Goal: Task Accomplishment & Management: Manage account settings

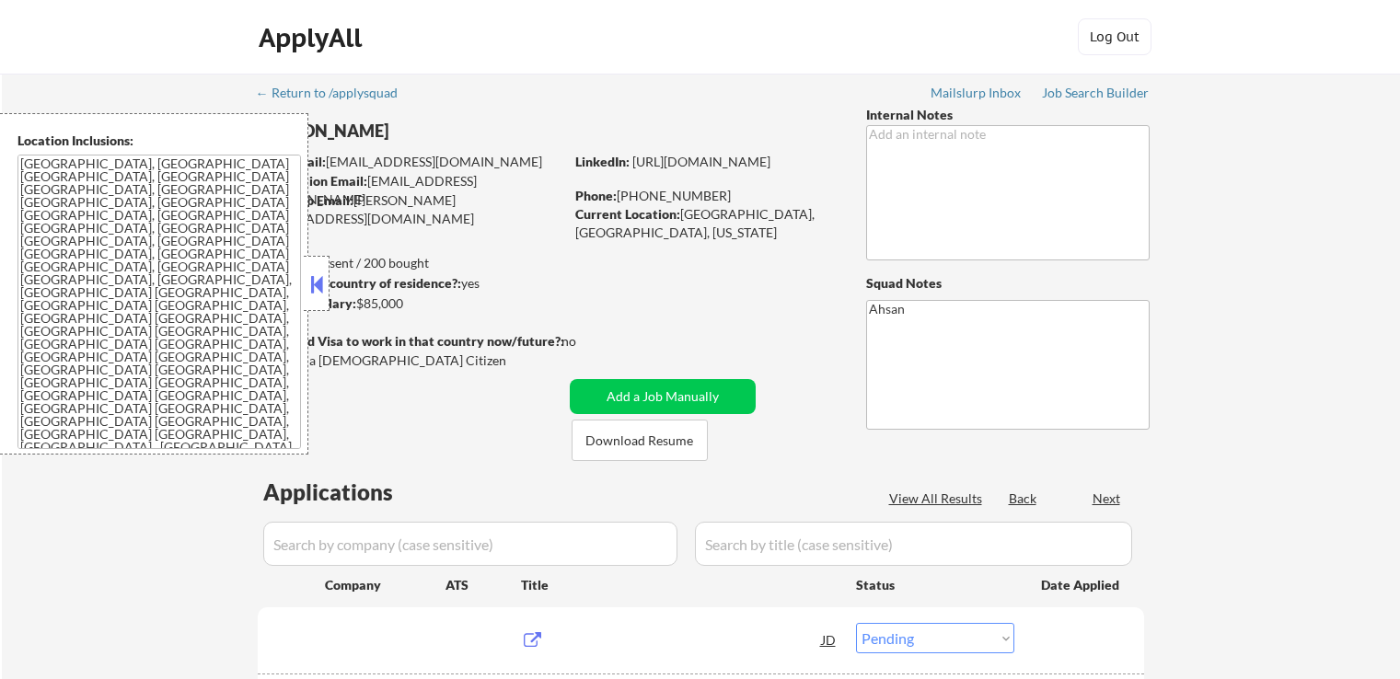
select select ""pending""
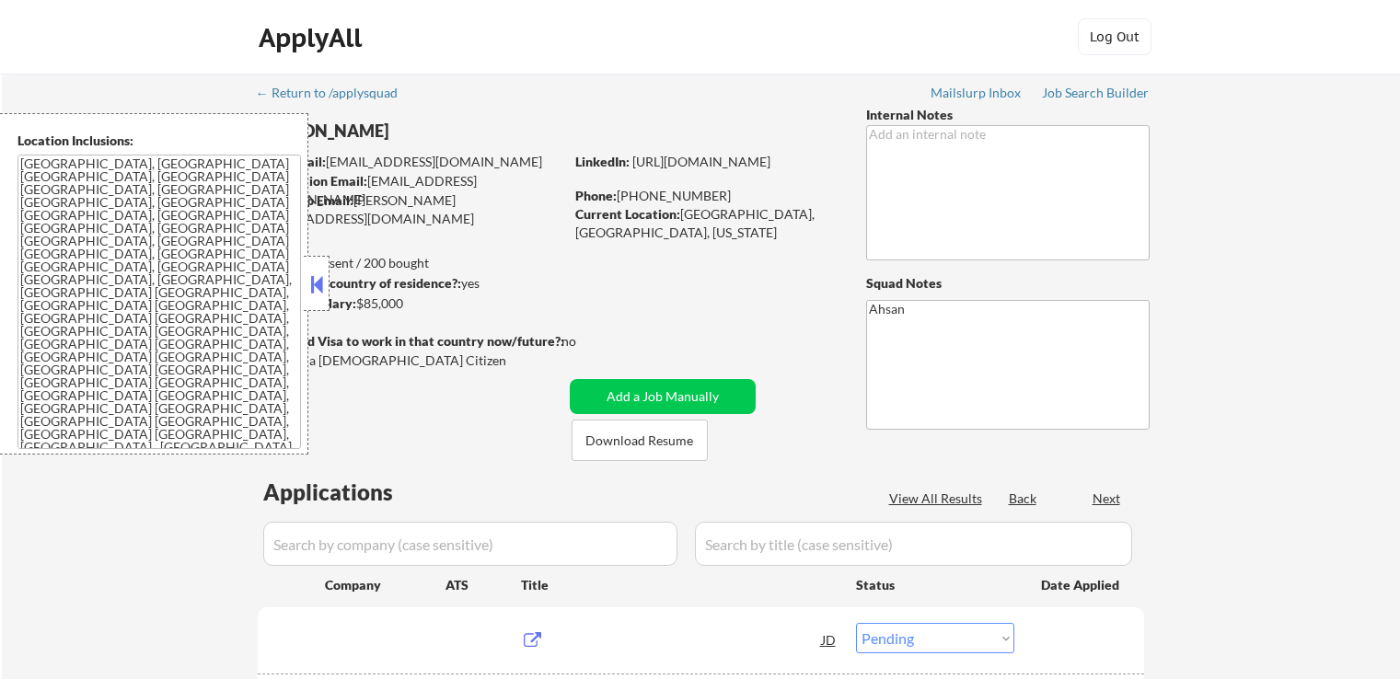
select select ""pending""
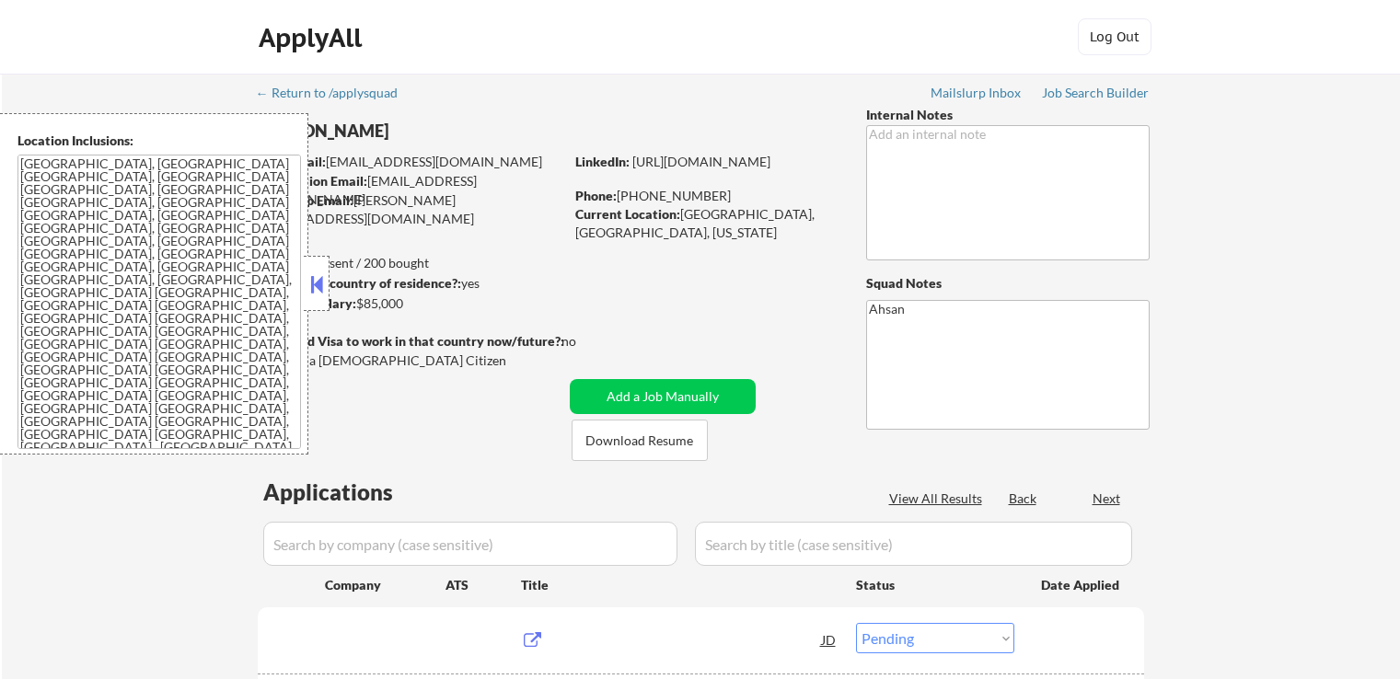
select select ""pending""
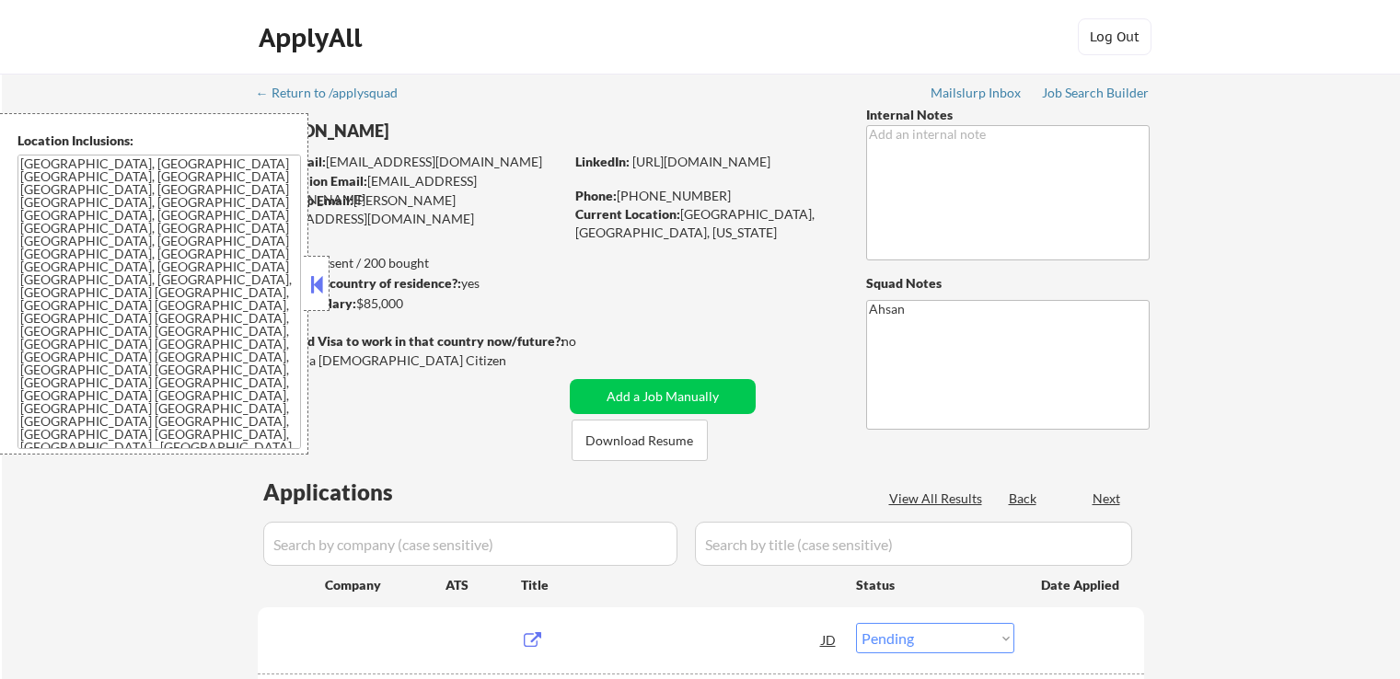
select select ""pending""
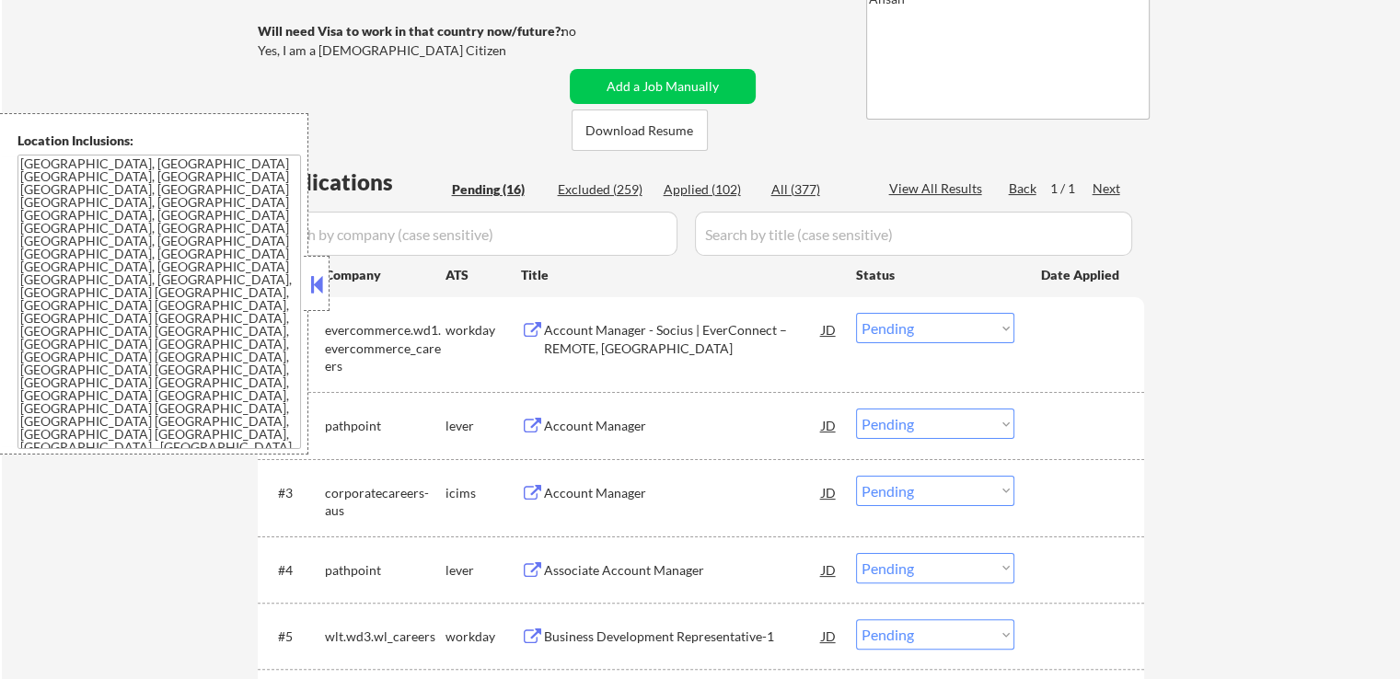
scroll to position [460, 0]
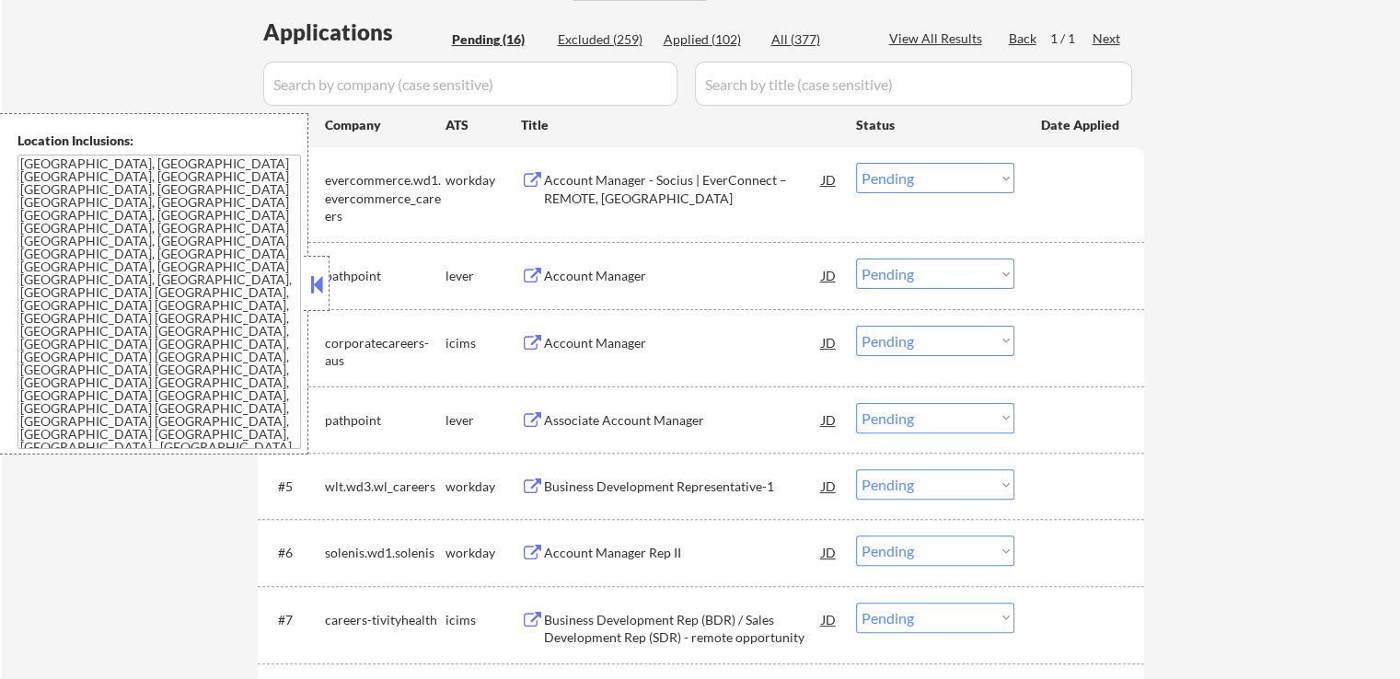
click at [620, 281] on div "Account Manager" at bounding box center [683, 276] width 278 height 18
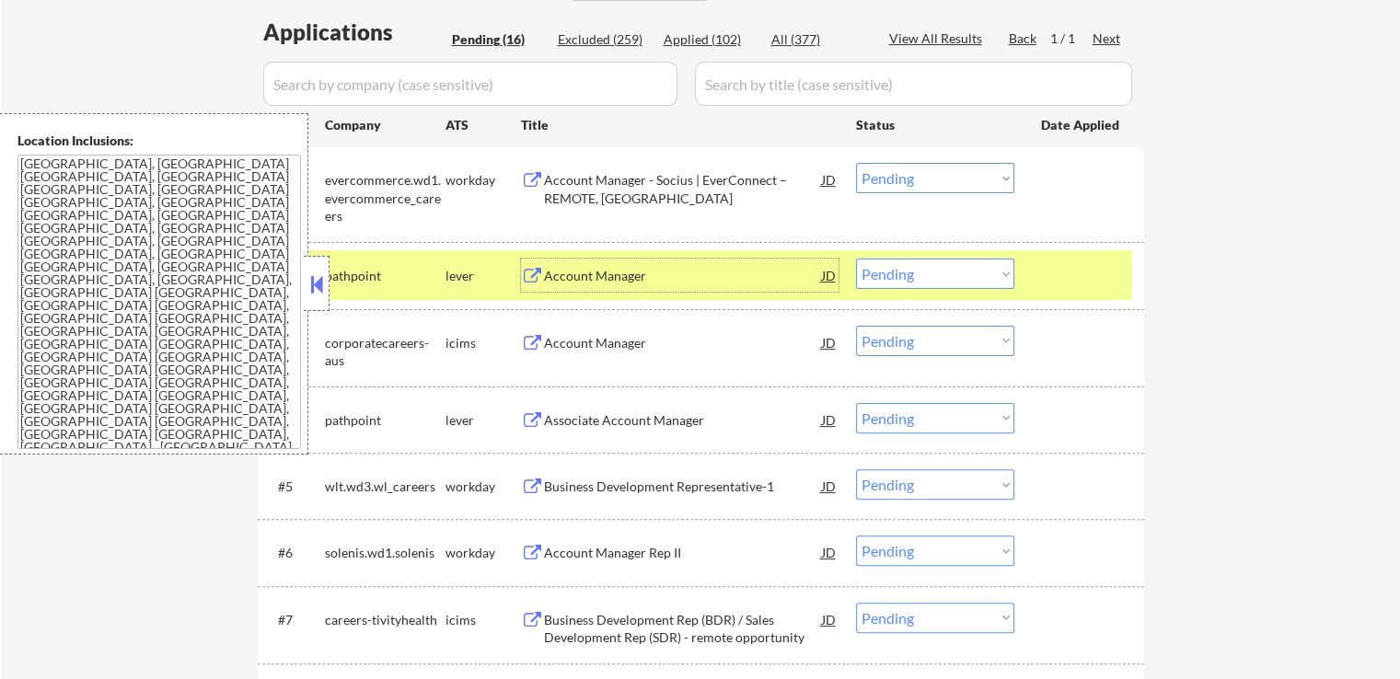
click at [663, 190] on div "Account Manager - Socius | EverConnect – REMOTE, [GEOGRAPHIC_DATA]" at bounding box center [683, 189] width 278 height 36
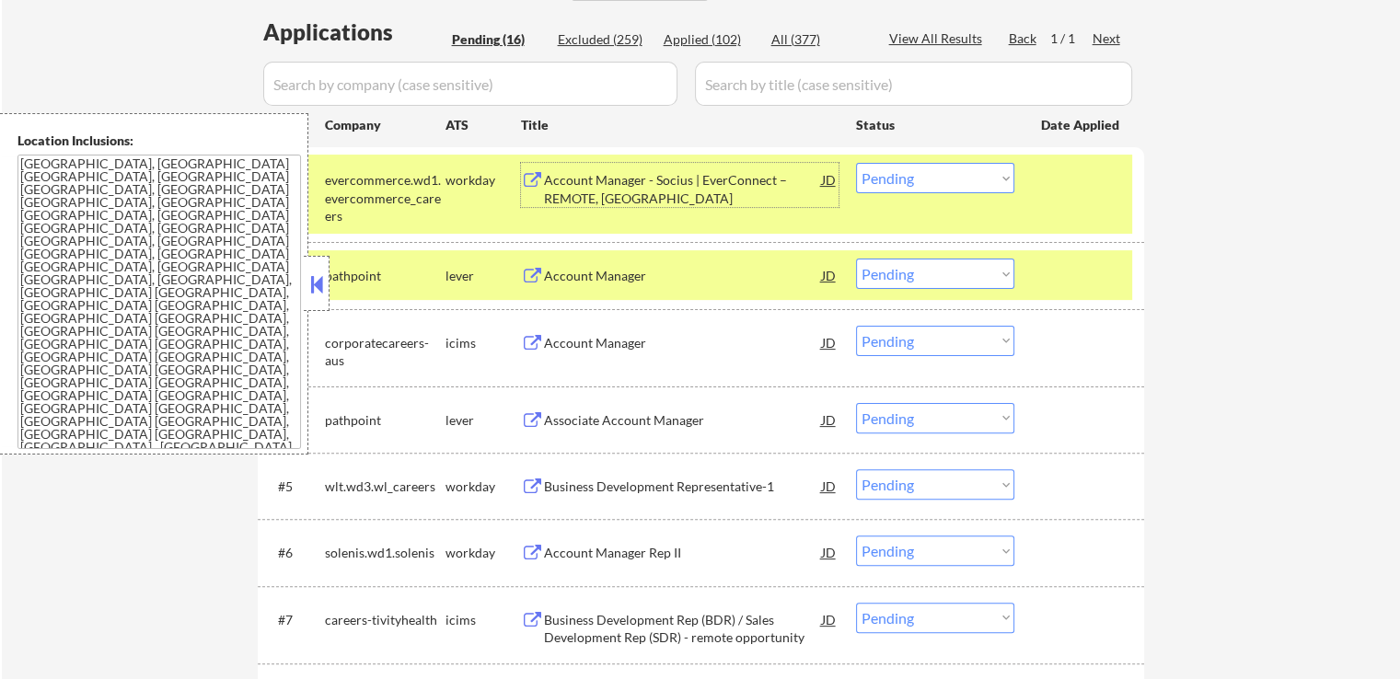
click at [656, 283] on div "Account Manager" at bounding box center [683, 276] width 278 height 18
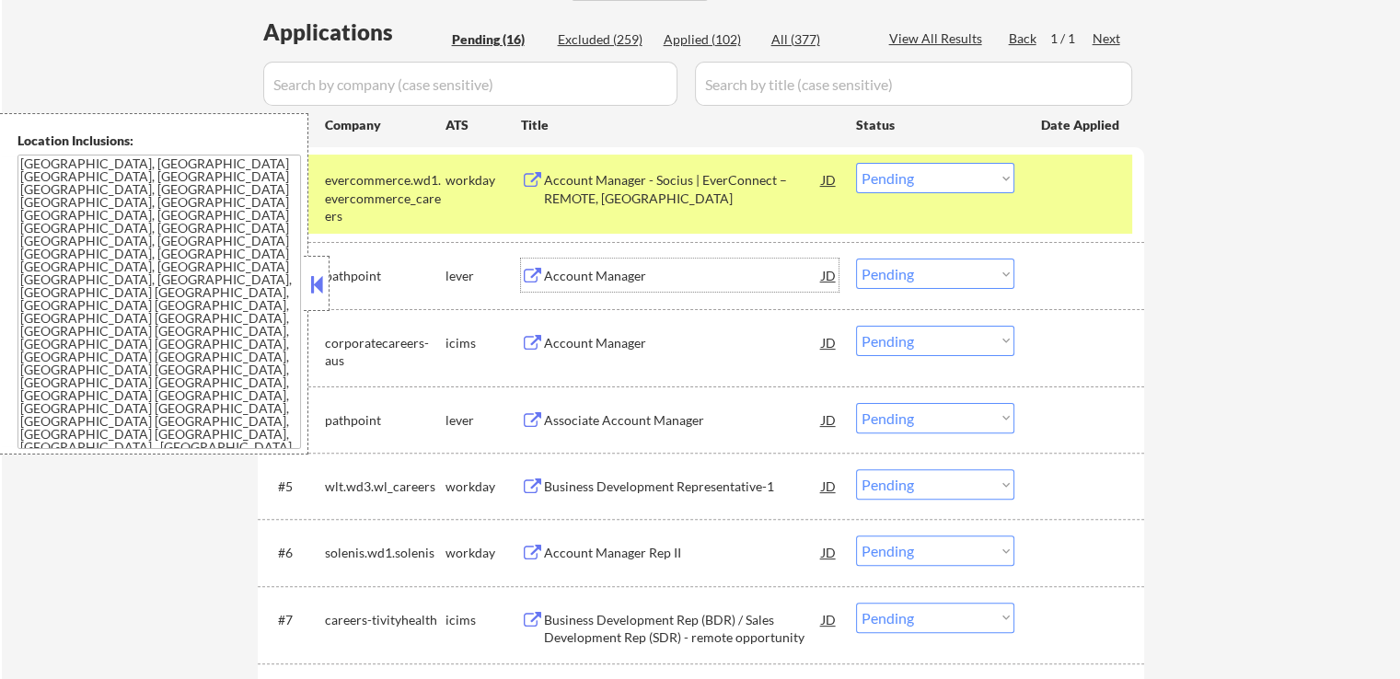
click at [908, 172] on select "Choose an option... Pending Applied Excluded (Questions) Excluded (Expired) Exc…" at bounding box center [935, 178] width 158 height 30
click at [856, 163] on select "Choose an option... Pending Applied Excluded (Questions) Excluded (Expired) Exc…" at bounding box center [935, 178] width 158 height 30
click at [616, 339] on div "Account Manager" at bounding box center [683, 343] width 278 height 18
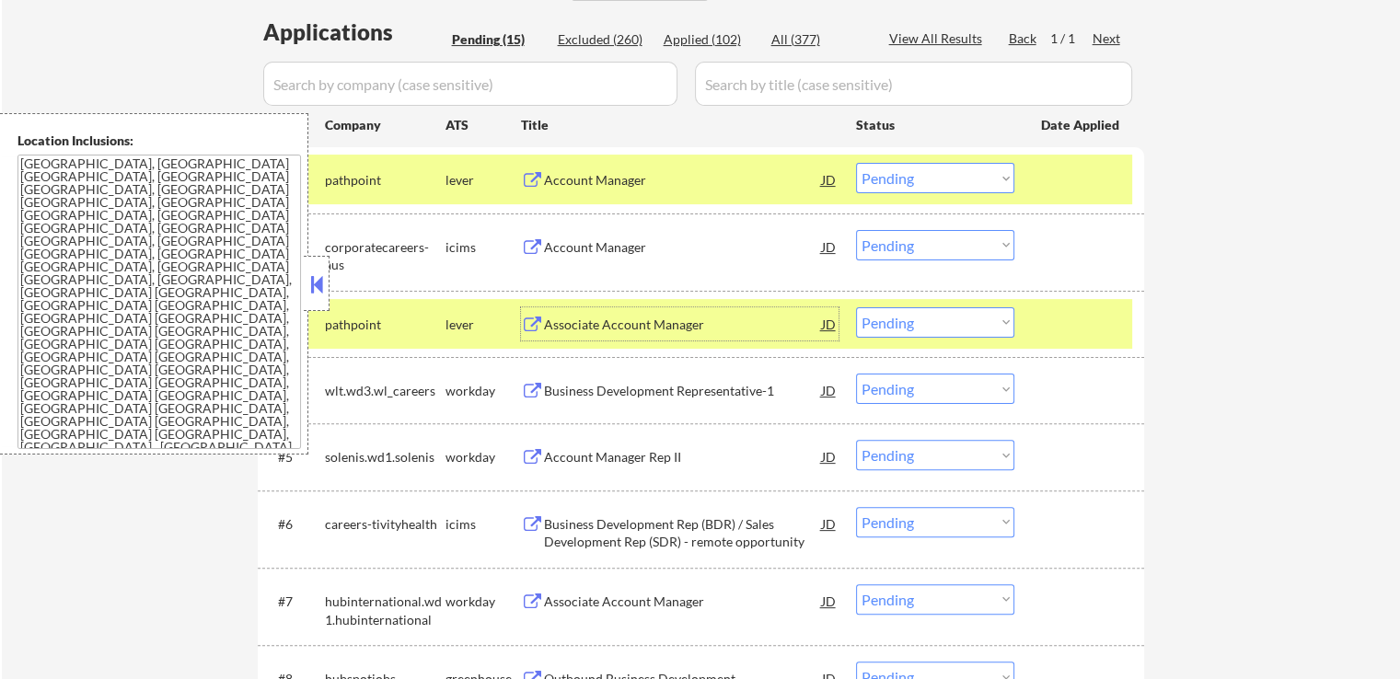
drag, startPoint x: 933, startPoint y: 178, endPoint x: 920, endPoint y: 191, distance: 18.2
click at [933, 178] on select "Choose an option... Pending Applied Excluded (Questions) Excluded (Expired) Exc…" at bounding box center [935, 178] width 158 height 30
click at [856, 163] on select "Choose an option... Pending Applied Excluded (Questions) Excluded (Expired) Exc…" at bounding box center [935, 178] width 158 height 30
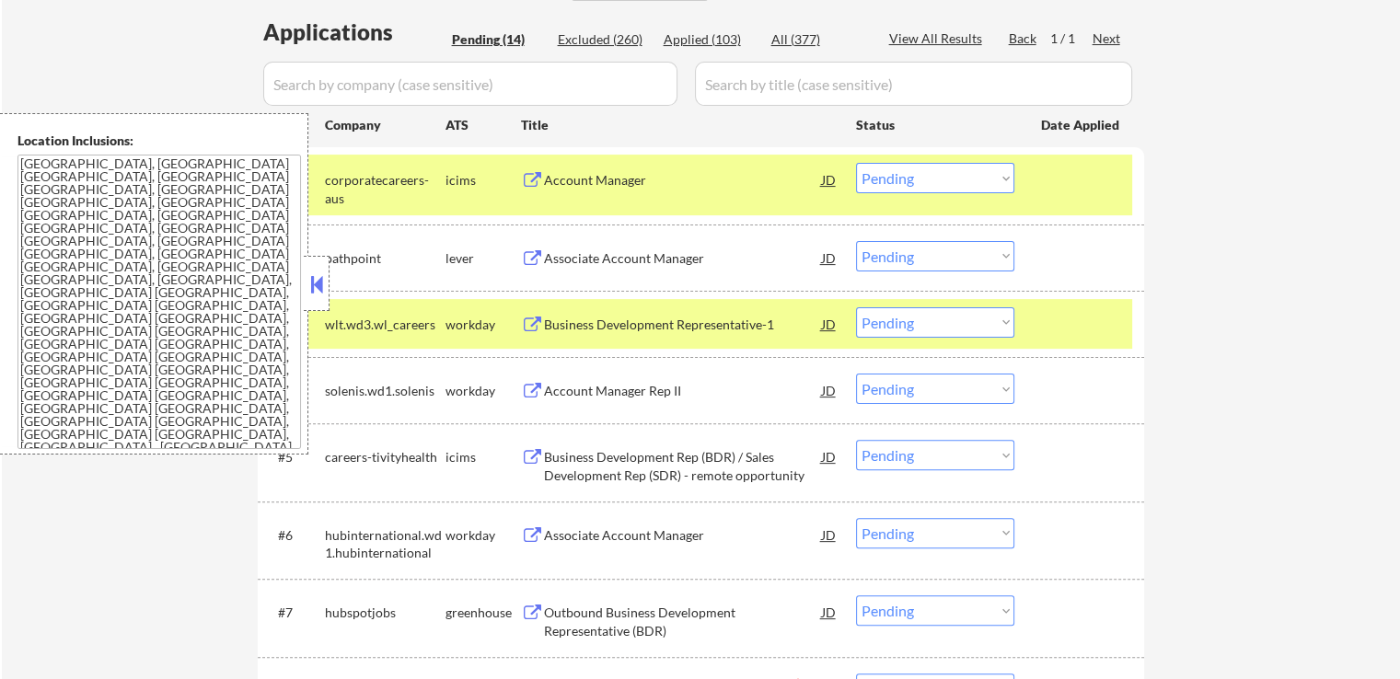
drag, startPoint x: 909, startPoint y: 178, endPoint x: 916, endPoint y: 192, distance: 16.1
click at [909, 178] on select "Choose an option... Pending Applied Excluded (Questions) Excluded (Expired) Exc…" at bounding box center [935, 178] width 158 height 30
click at [856, 163] on select "Choose an option... Pending Applied Excluded (Questions) Excluded (Expired) Exc…" at bounding box center [935, 178] width 158 height 30
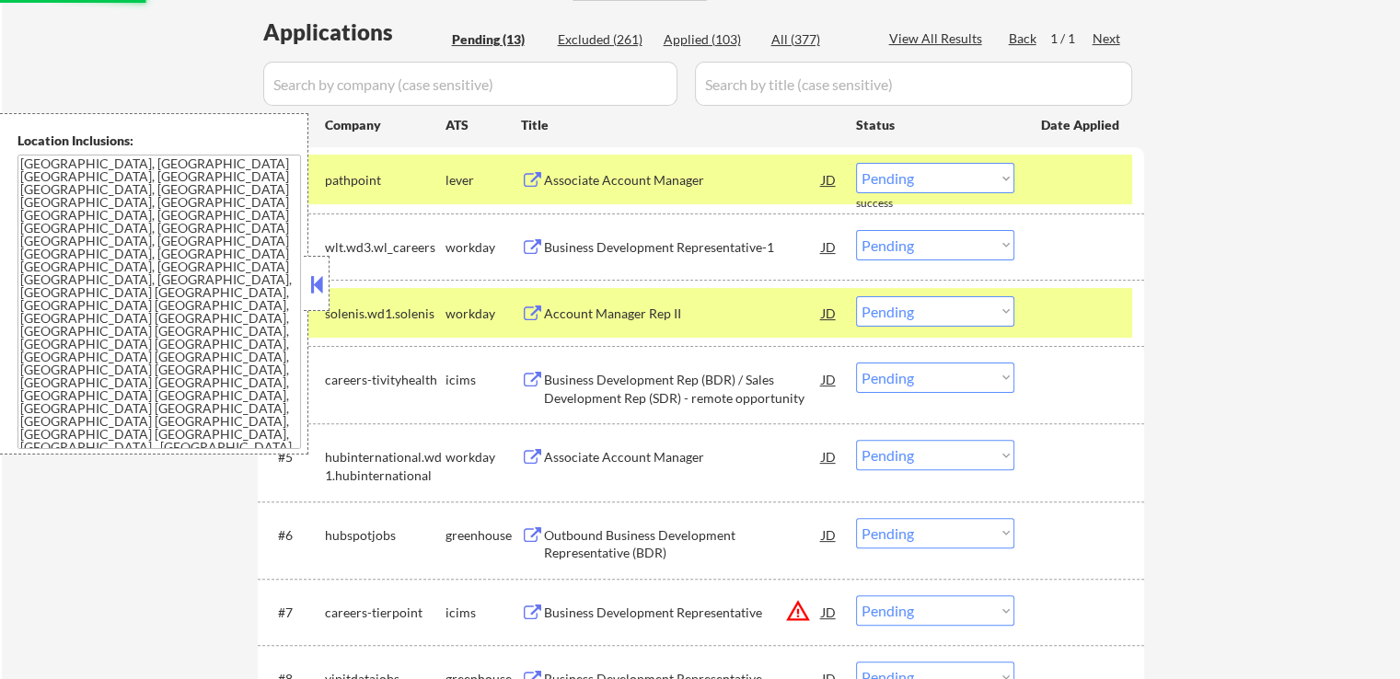
click at [690, 170] on div "Associate Account Manager" at bounding box center [683, 179] width 278 height 33
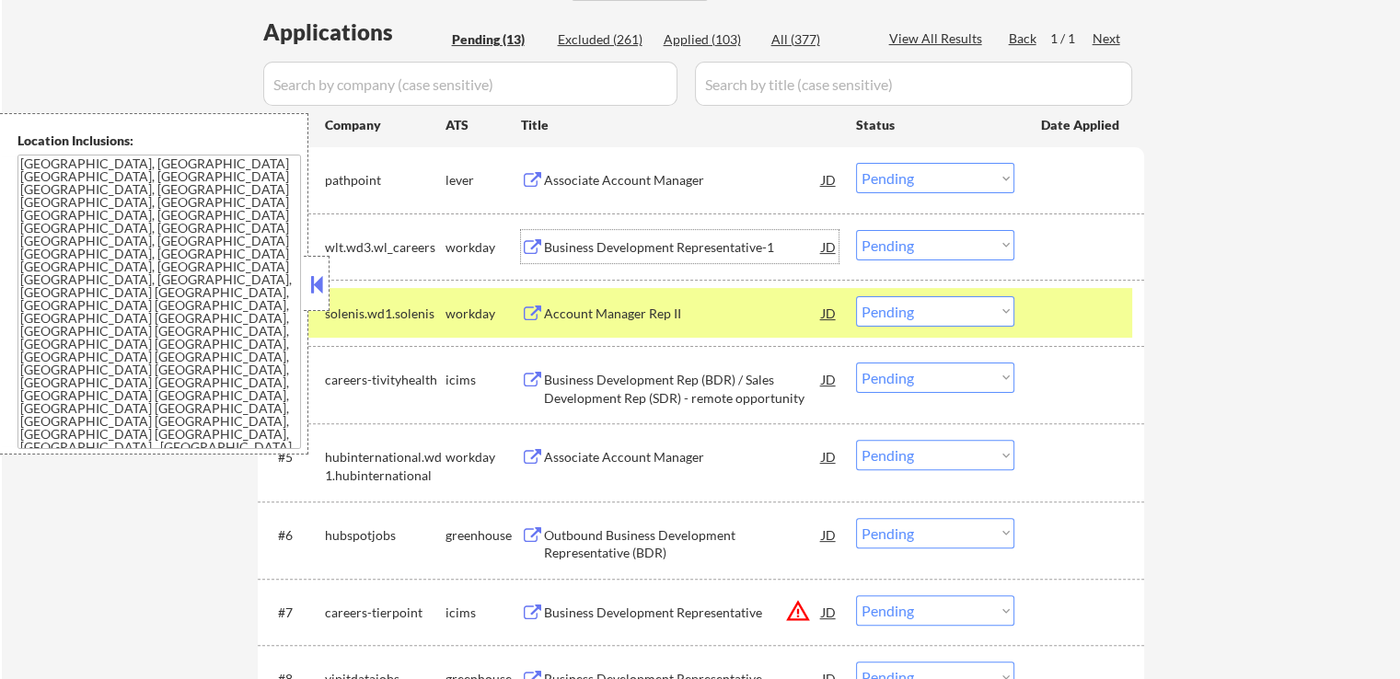
click at [711, 250] on div "Business Development Representative-1" at bounding box center [683, 247] width 278 height 18
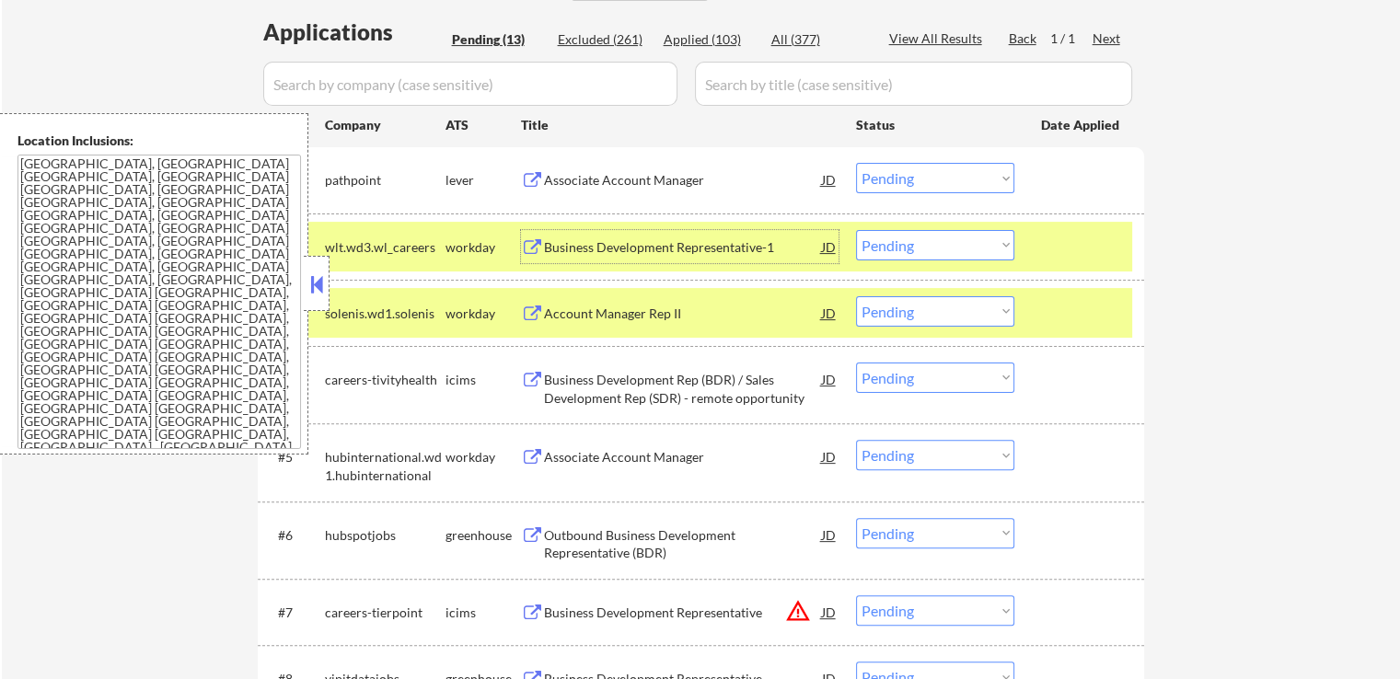
drag, startPoint x: 939, startPoint y: 168, endPoint x: 925, endPoint y: 192, distance: 28.4
click at [939, 168] on select "Choose an option... Pending Applied Excluded (Questions) Excluded (Expired) Exc…" at bounding box center [935, 178] width 158 height 30
click at [856, 163] on select "Choose an option... Pending Applied Excluded (Questions) Excluded (Expired) Exc…" at bounding box center [935, 178] width 158 height 30
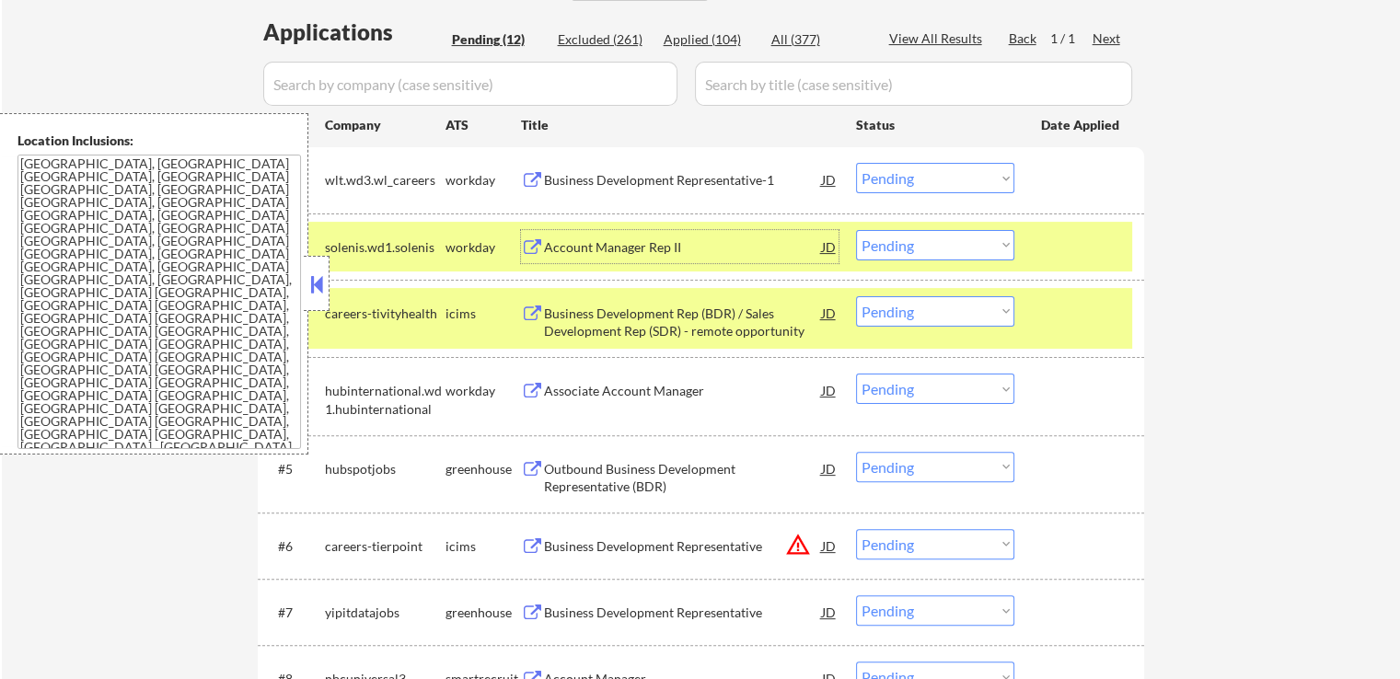
click at [687, 238] on div "Account Manager Rep II" at bounding box center [683, 247] width 278 height 18
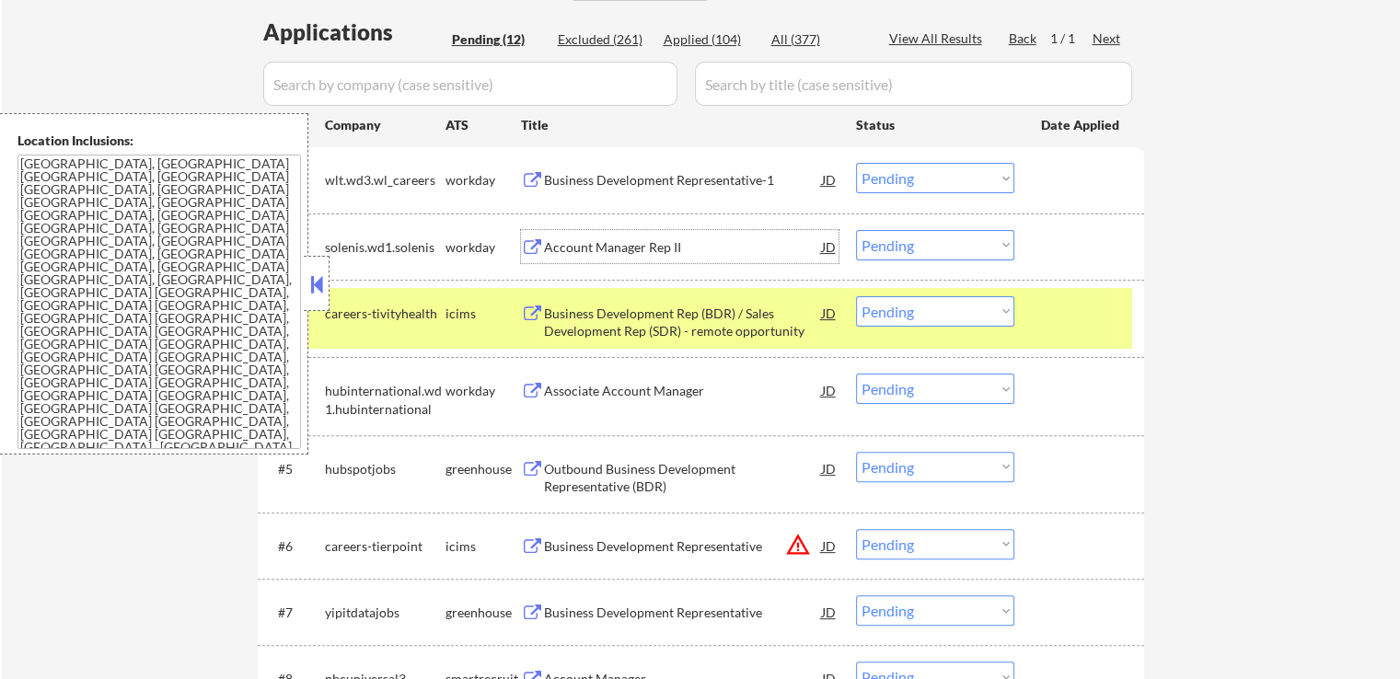
click at [917, 181] on select "Choose an option... Pending Applied Excluded (Questions) Excluded (Expired) Exc…" at bounding box center [935, 178] width 158 height 30
click at [856, 163] on select "Choose an option... Pending Applied Excluded (Questions) Excluded (Expired) Exc…" at bounding box center [935, 178] width 158 height 30
click at [775, 326] on div "Business Development Rep (BDR) / Sales Development Rep (SDR) - remote opportuni…" at bounding box center [683, 323] width 278 height 36
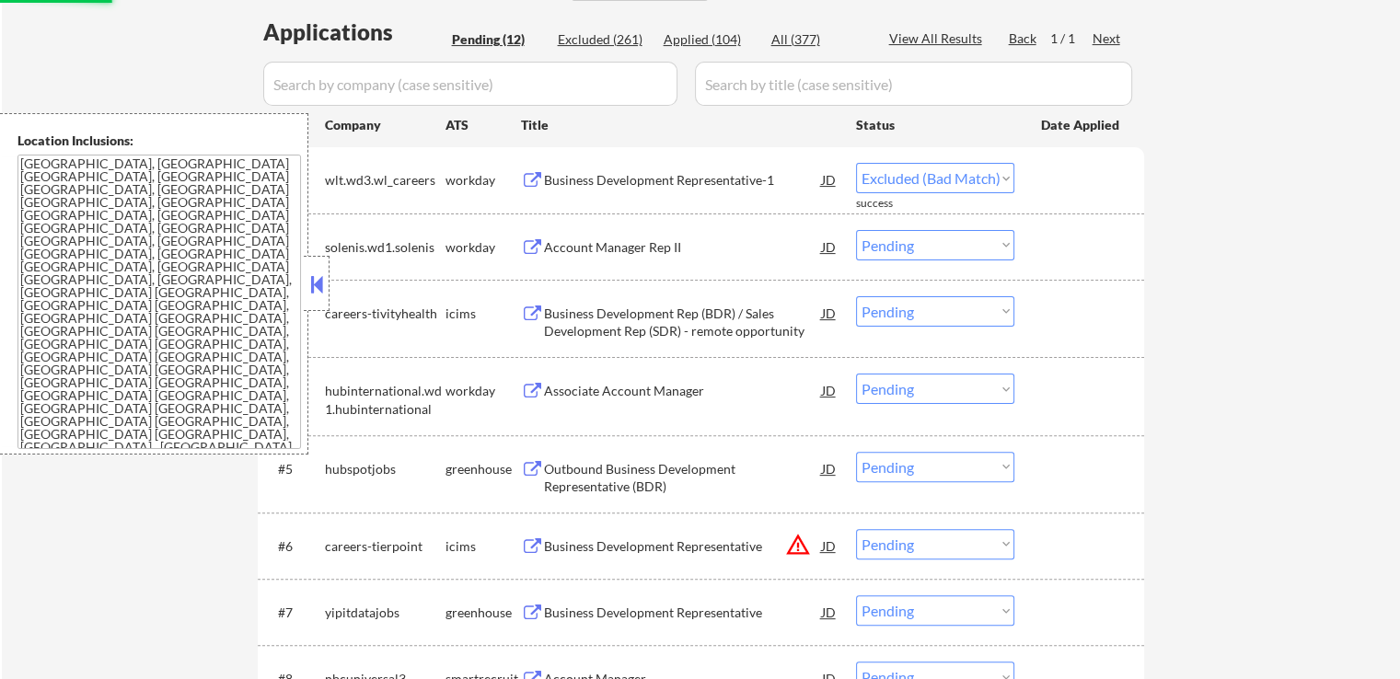
select select ""pending""
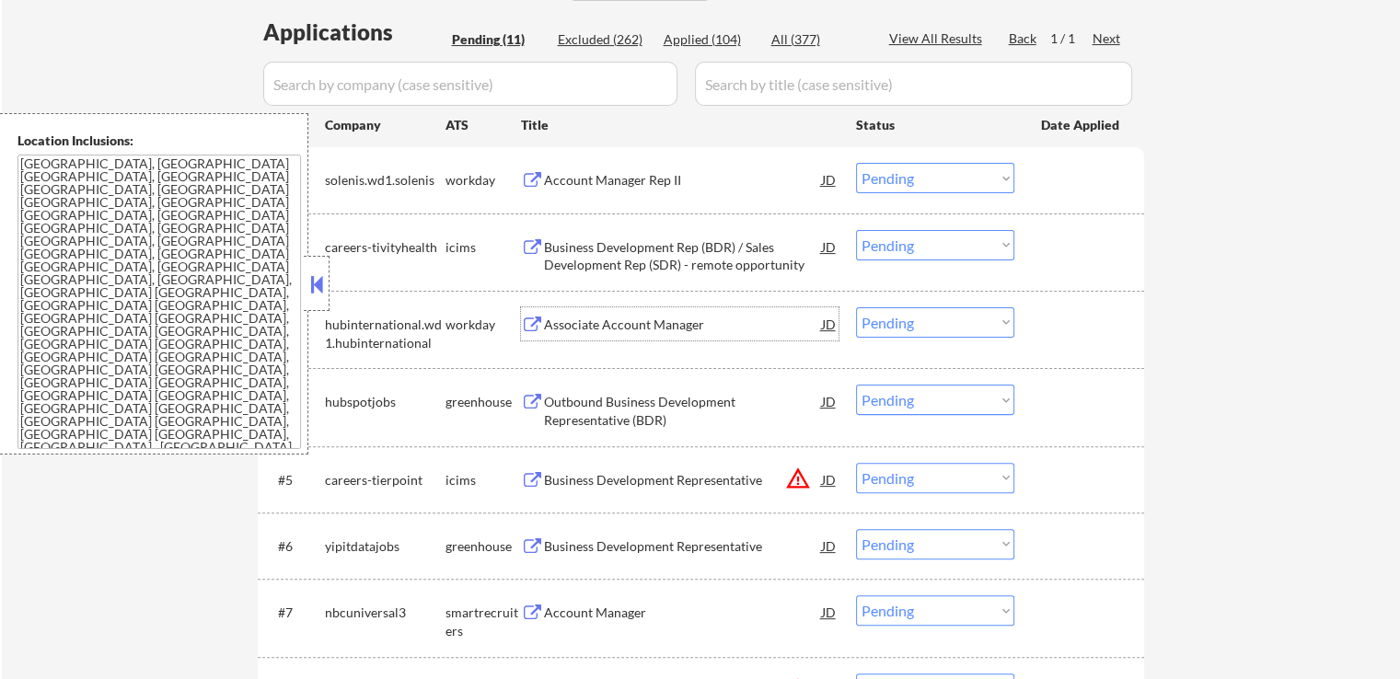
click at [901, 230] on select "Choose an option... Pending Applied Excluded (Questions) Excluded (Expired) Exc…" at bounding box center [935, 245] width 158 height 30
click at [856, 230] on select "Choose an option... Pending Applied Excluded (Questions) Excluded (Expired) Exc…" at bounding box center [935, 245] width 158 height 30
select select ""pending""
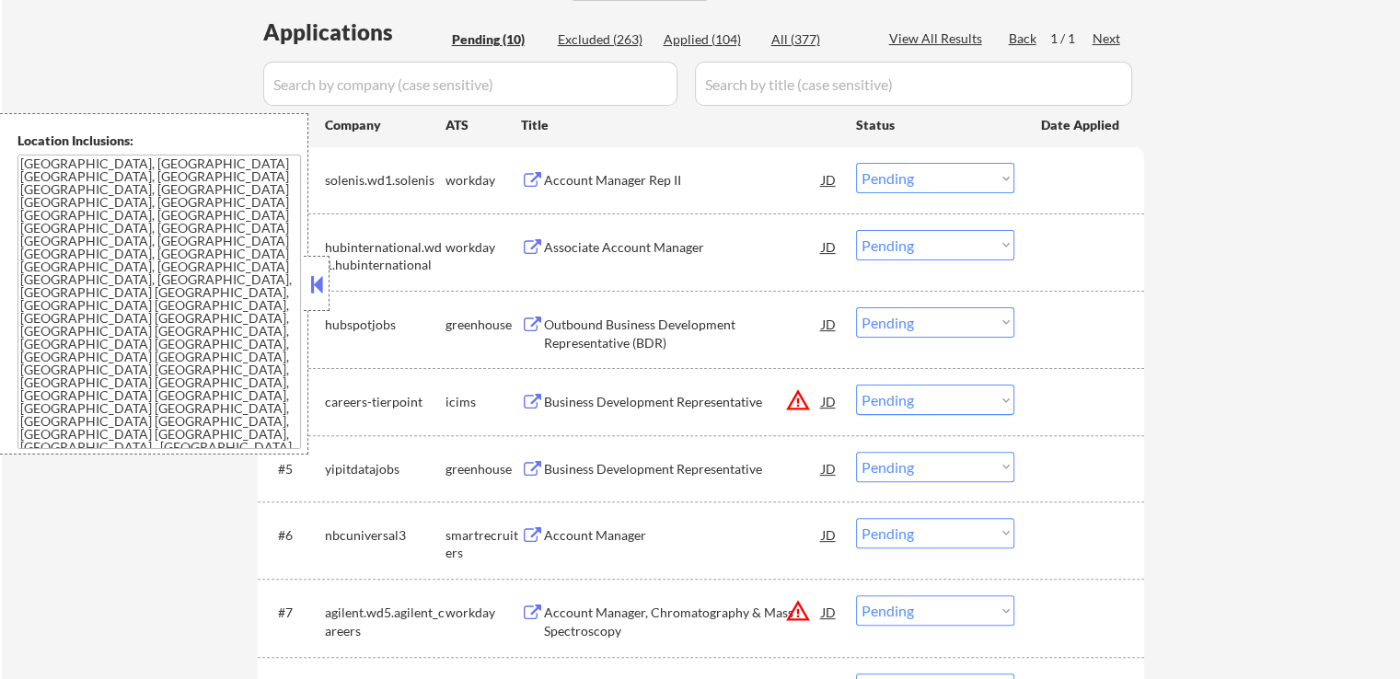
click at [662, 174] on div "Account Manager Rep II" at bounding box center [683, 180] width 278 height 18
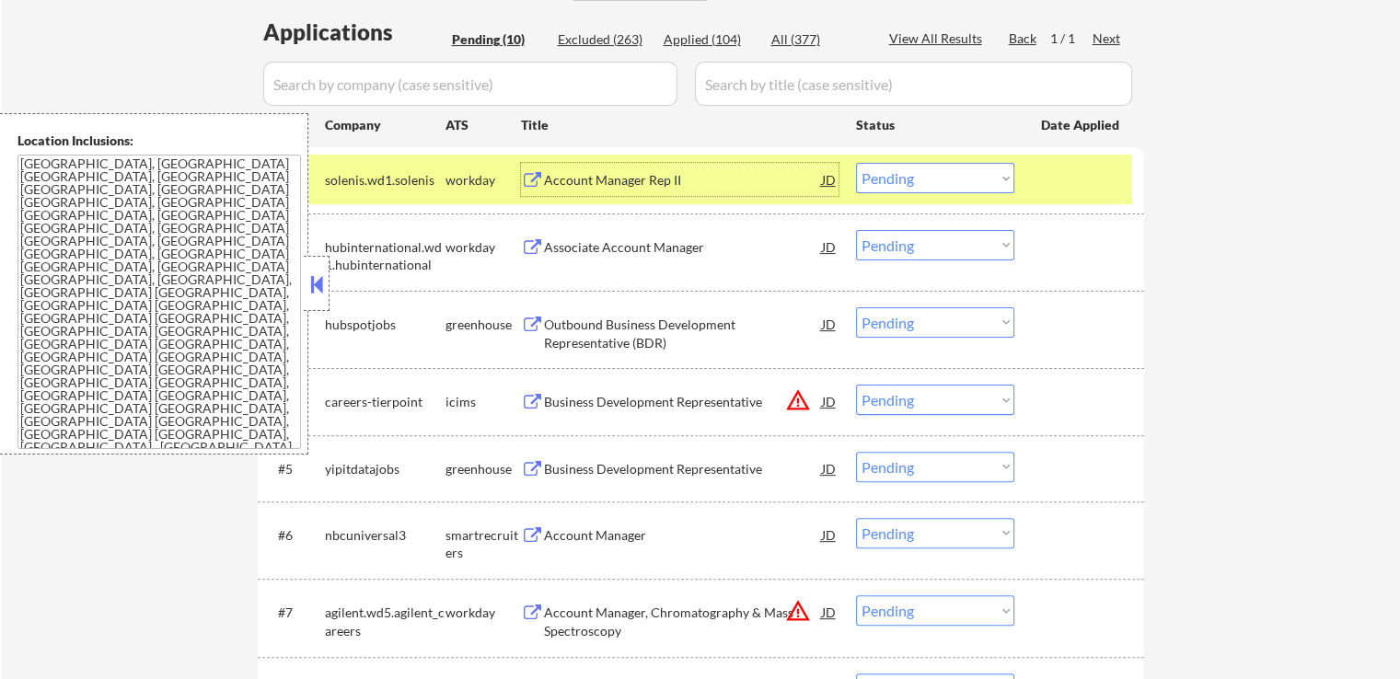
click at [730, 236] on div "Associate Account Manager" at bounding box center [683, 246] width 278 height 33
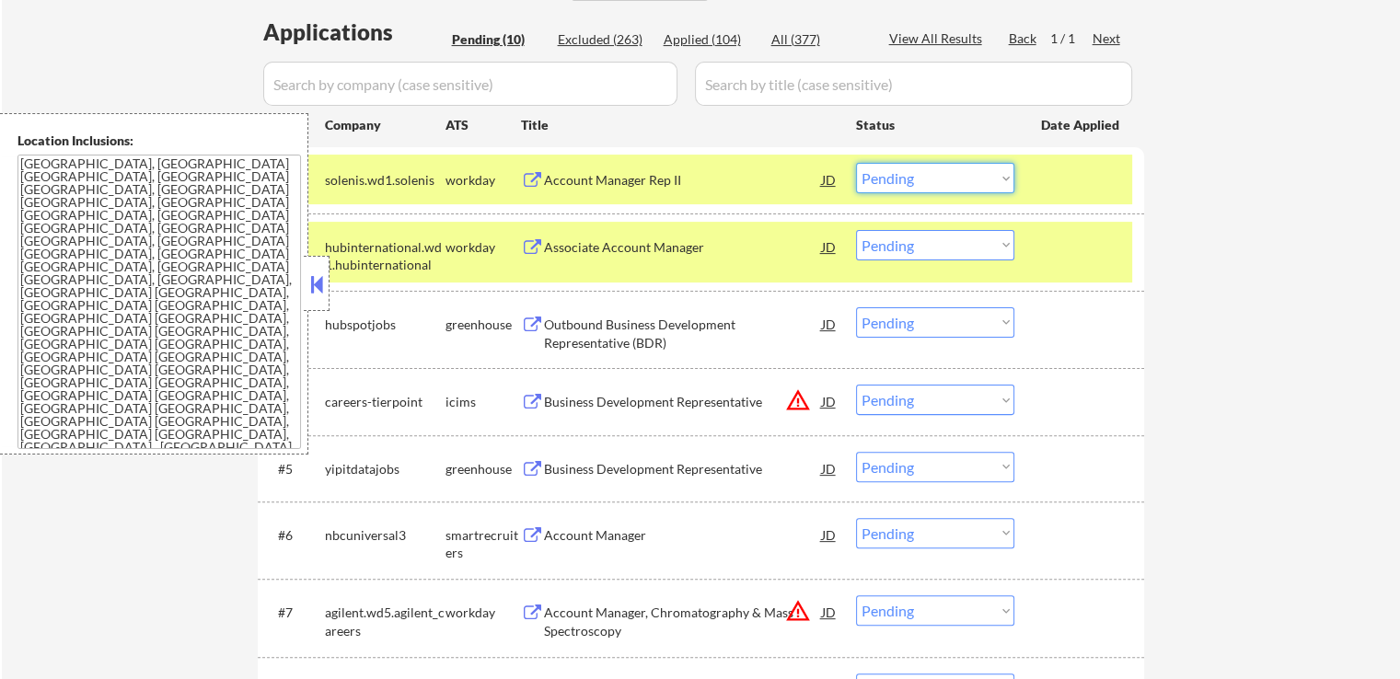
drag, startPoint x: 902, startPoint y: 175, endPoint x: 904, endPoint y: 190, distance: 14.8
click at [903, 183] on select "Choose an option... Pending Applied Excluded (Questions) Excluded (Expired) Exc…" at bounding box center [935, 178] width 158 height 30
click at [856, 163] on select "Choose an option... Pending Applied Excluded (Questions) Excluded (Expired) Exc…" at bounding box center [935, 178] width 158 height 30
click at [724, 318] on div "Outbound Business Development Representative (BDR)" at bounding box center [683, 334] width 278 height 36
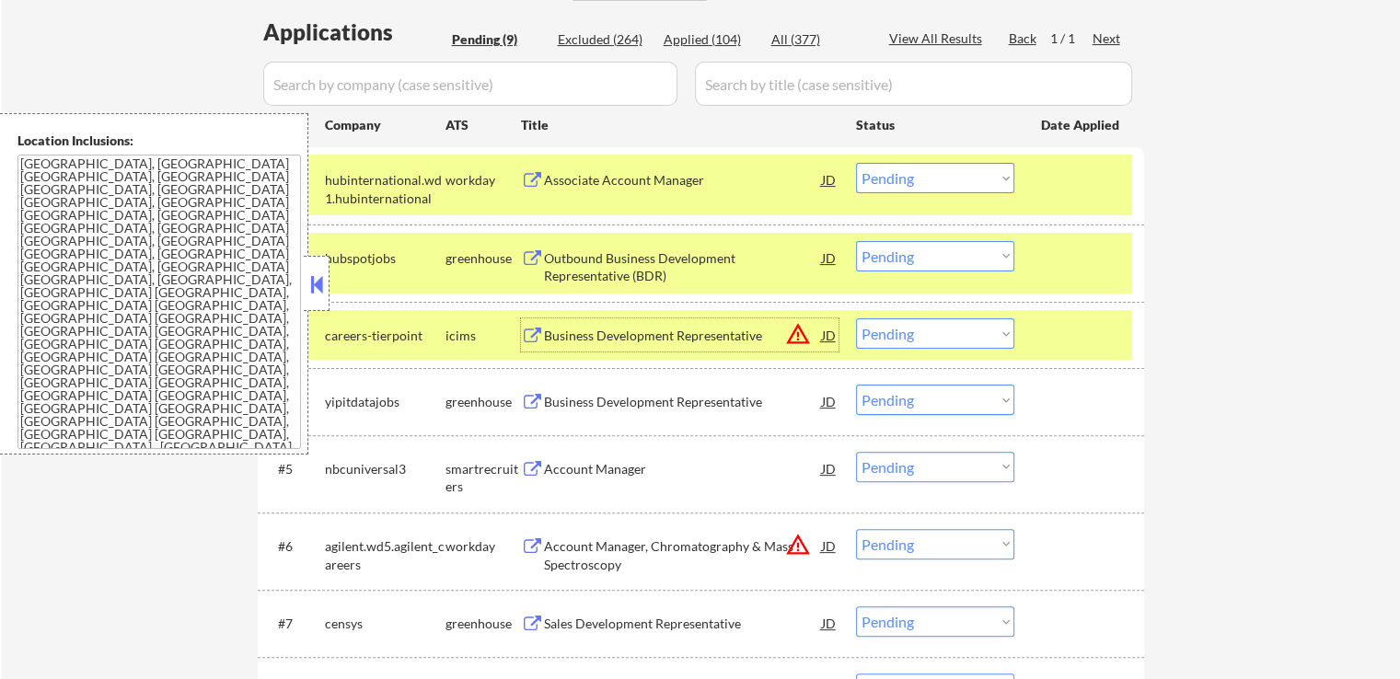
click at [910, 177] on select "Choose an option... Pending Applied Excluded (Questions) Excluded (Expired) Exc…" at bounding box center [935, 178] width 158 height 30
click at [856, 163] on select "Choose an option... Pending Applied Excluded (Questions) Excluded (Expired) Exc…" at bounding box center [935, 178] width 158 height 30
click at [720, 336] on div "Business Development Representative" at bounding box center [683, 336] width 278 height 18
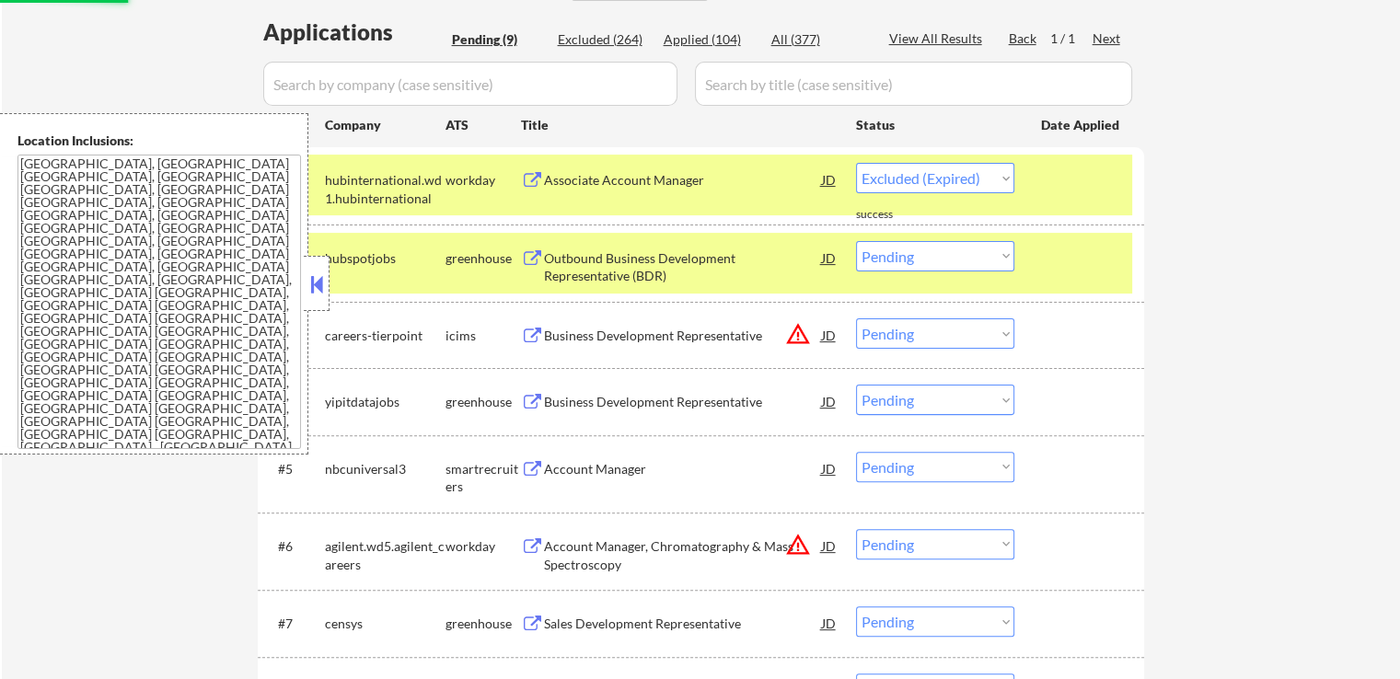
select select ""pending""
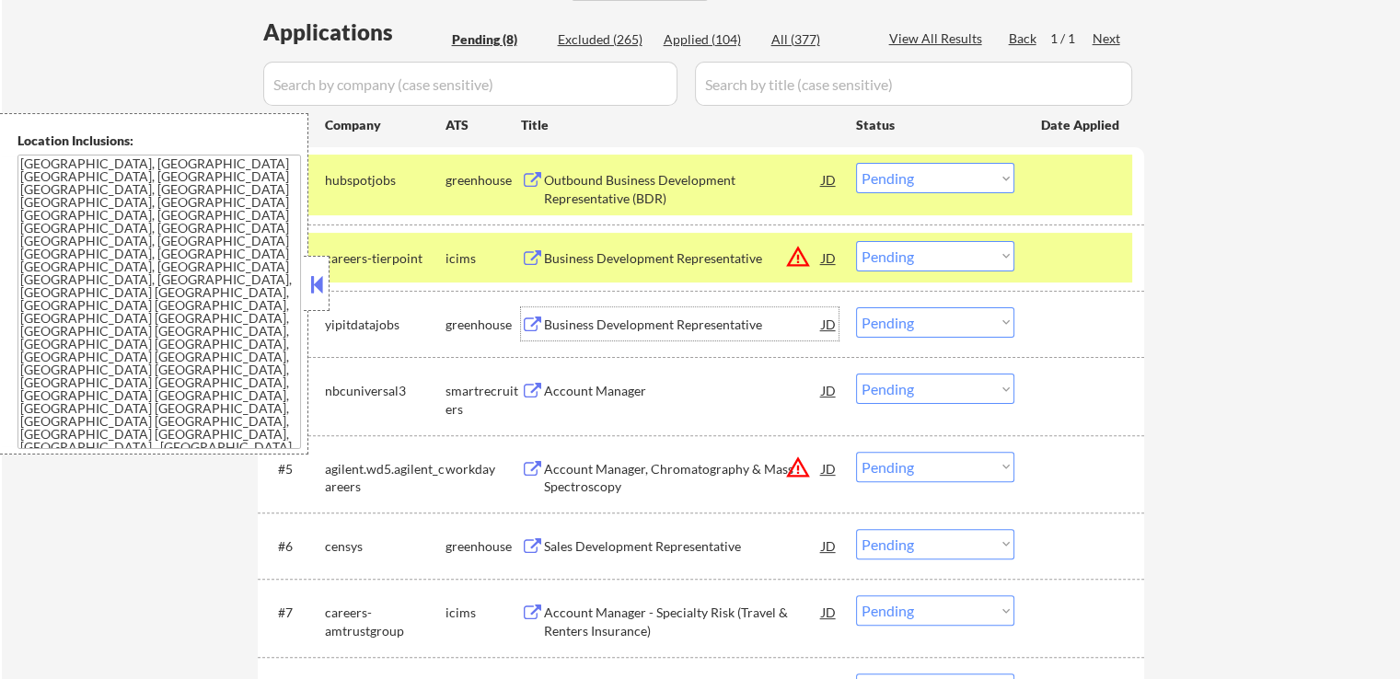
click at [910, 273] on div "#2 careers-tierpoint icims Business Development Representative JD warning_amber…" at bounding box center [697, 258] width 869 height 50
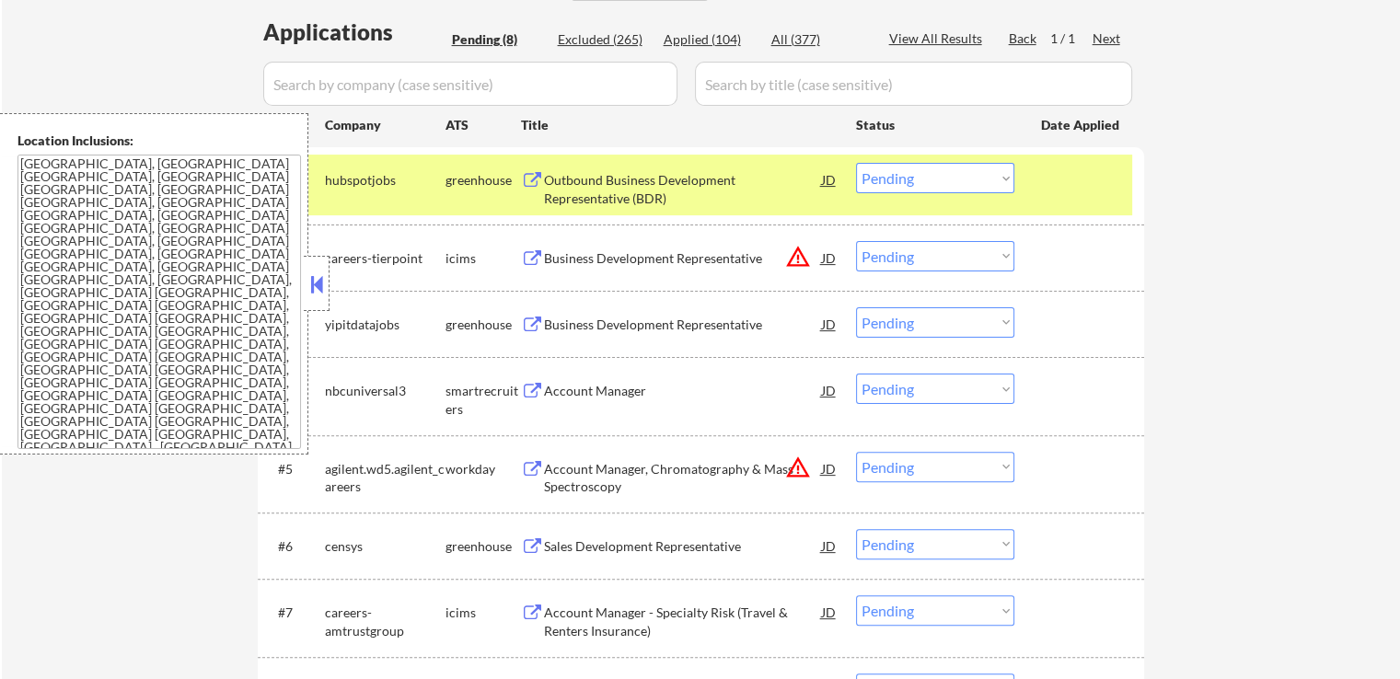
click at [905, 249] on select "Choose an option... Pending Applied Excluded (Questions) Excluded (Expired) Exc…" at bounding box center [935, 256] width 158 height 30
click at [856, 241] on select "Choose an option... Pending Applied Excluded (Questions) Excluded (Expired) Exc…" at bounding box center [935, 256] width 158 height 30
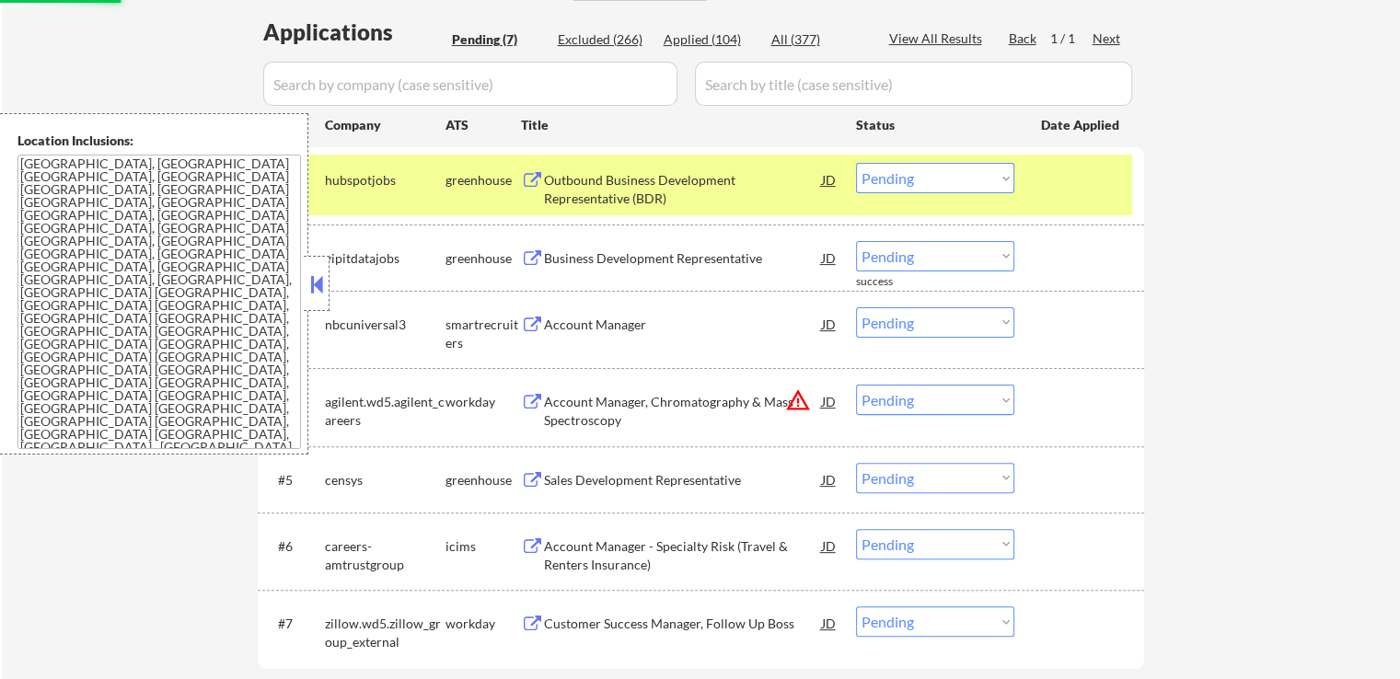
click at [703, 247] on div "Business Development Representative" at bounding box center [683, 257] width 278 height 33
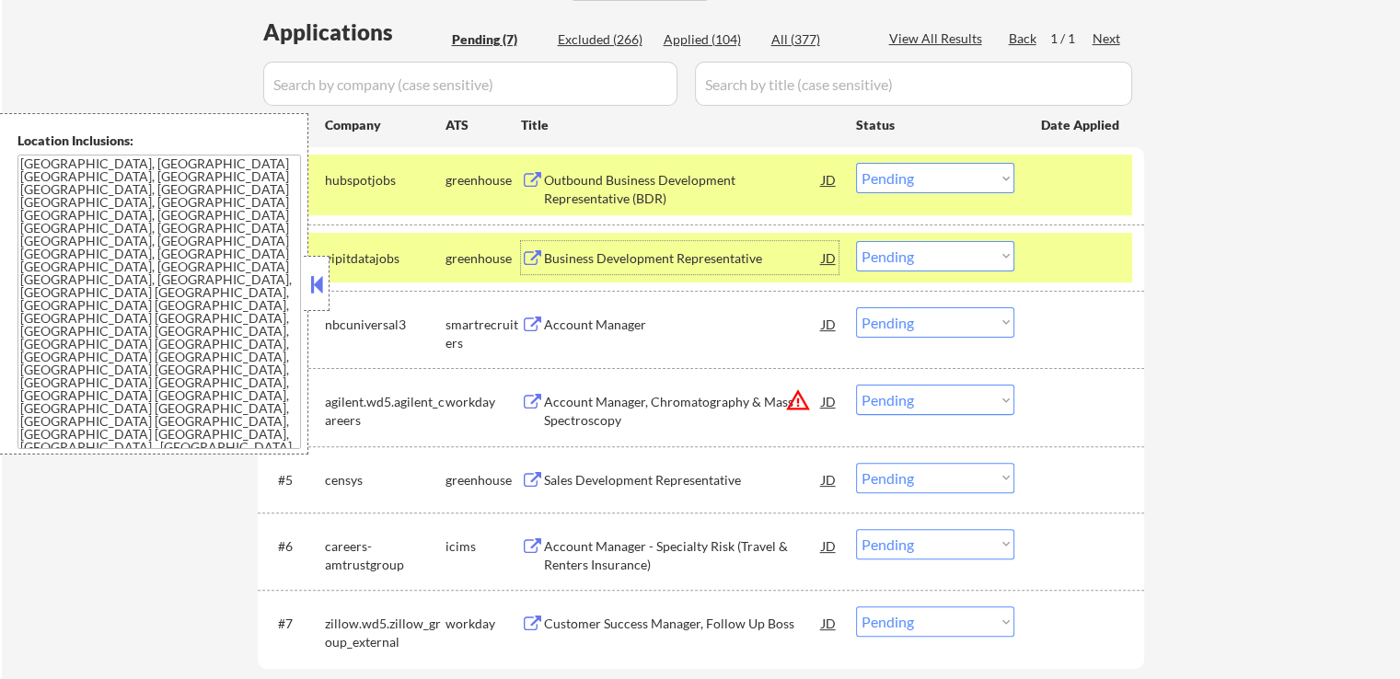
click at [945, 244] on select "Choose an option... Pending Applied Excluded (Questions) Excluded (Expired) Exc…" at bounding box center [935, 256] width 158 height 30
click at [856, 241] on select "Choose an option... Pending Applied Excluded (Questions) Excluded (Expired) Exc…" at bounding box center [935, 256] width 158 height 30
click at [757, 331] on div "Account Manager" at bounding box center [683, 325] width 278 height 18
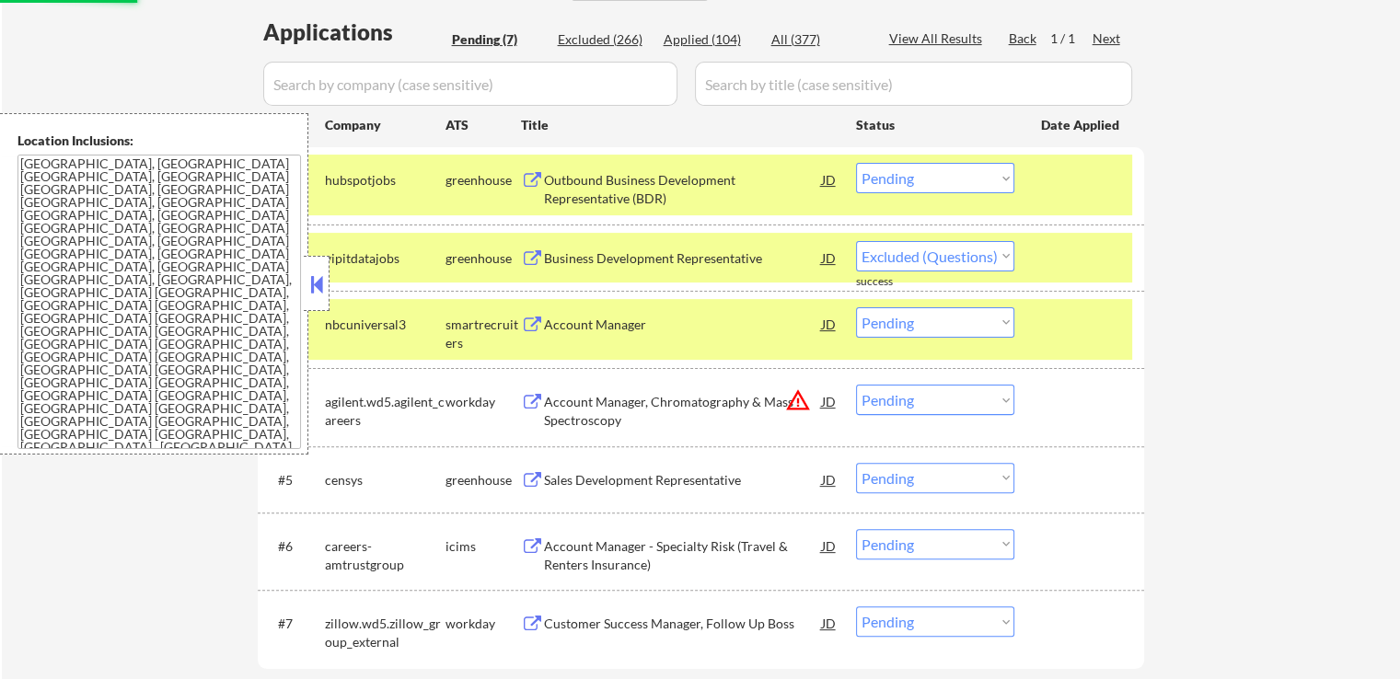
select select ""pending""
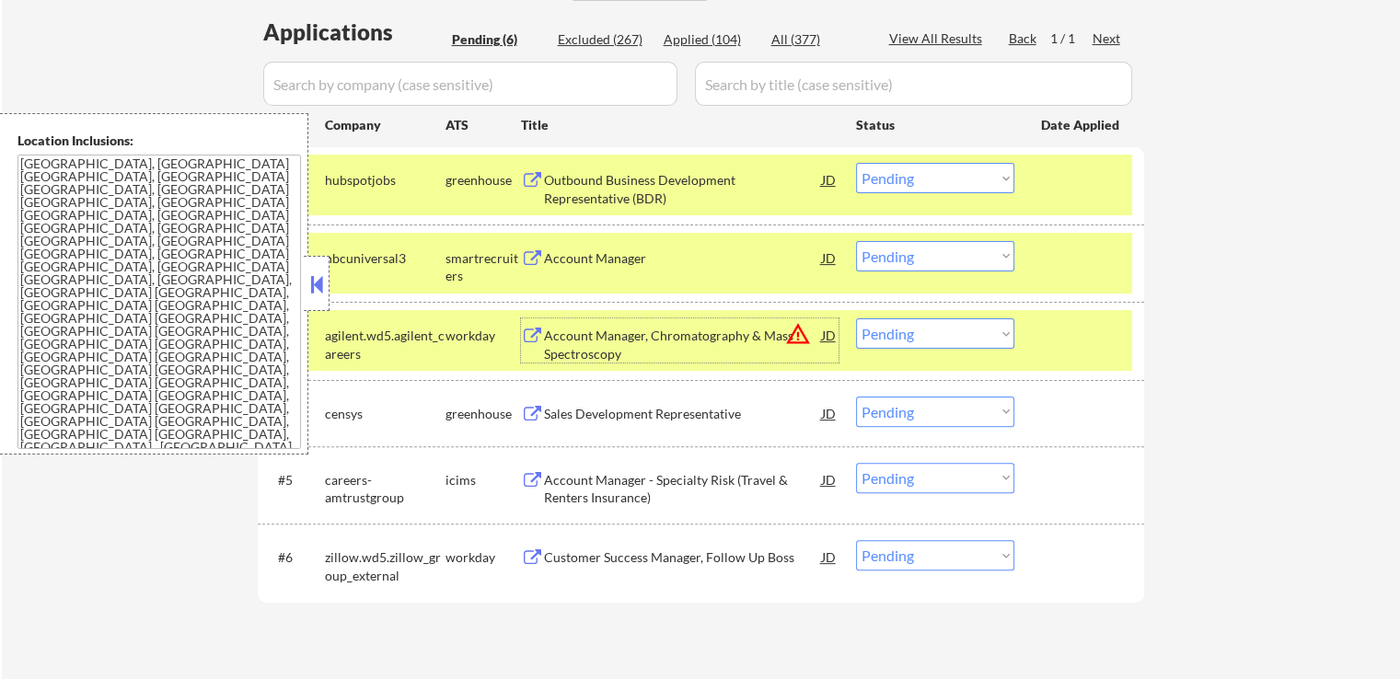
click at [942, 156] on div "#1 hubspotjobs greenhouse Outbound Business Development Representative (BDR) JD…" at bounding box center [697, 185] width 869 height 61
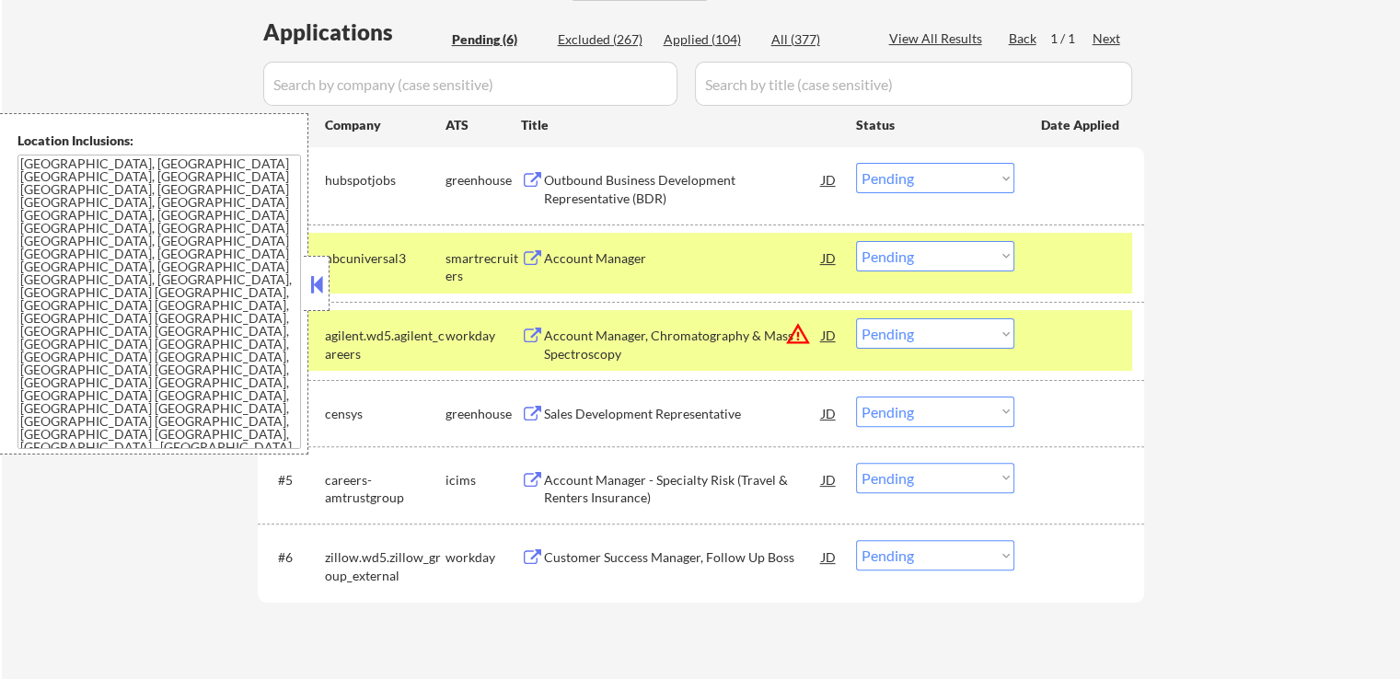
click at [932, 178] on select "Choose an option... Pending Applied Excluded (Questions) Excluded (Expired) Exc…" at bounding box center [935, 178] width 158 height 30
click at [856, 163] on select "Choose an option... Pending Applied Excluded (Questions) Excluded (Expired) Exc…" at bounding box center [935, 178] width 158 height 30
select select ""pending""
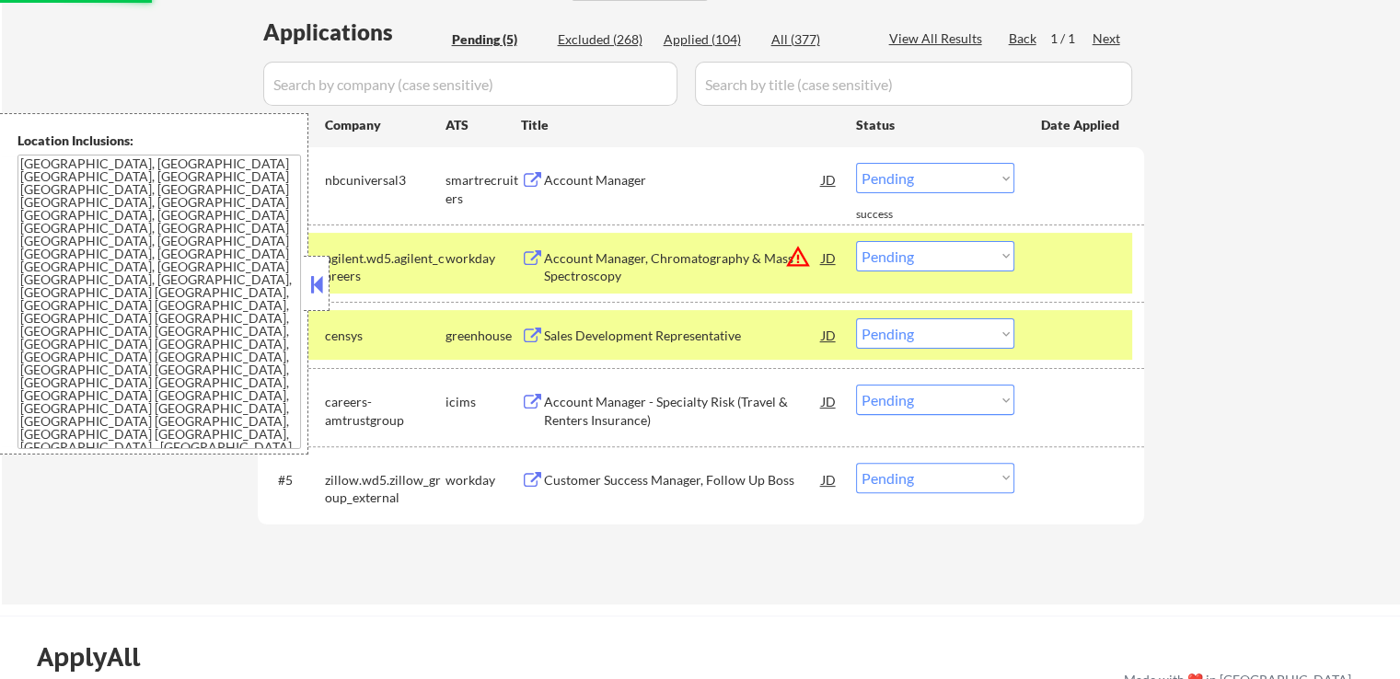
click at [878, 255] on select "Choose an option... Pending Applied Excluded (Questions) Excluded (Expired) Exc…" at bounding box center [935, 256] width 158 height 30
click at [856, 241] on select "Choose an option... Pending Applied Excluded (Questions) Excluded (Expired) Exc…" at bounding box center [935, 256] width 158 height 30
click at [691, 329] on div "Sales Development Representative" at bounding box center [683, 336] width 278 height 18
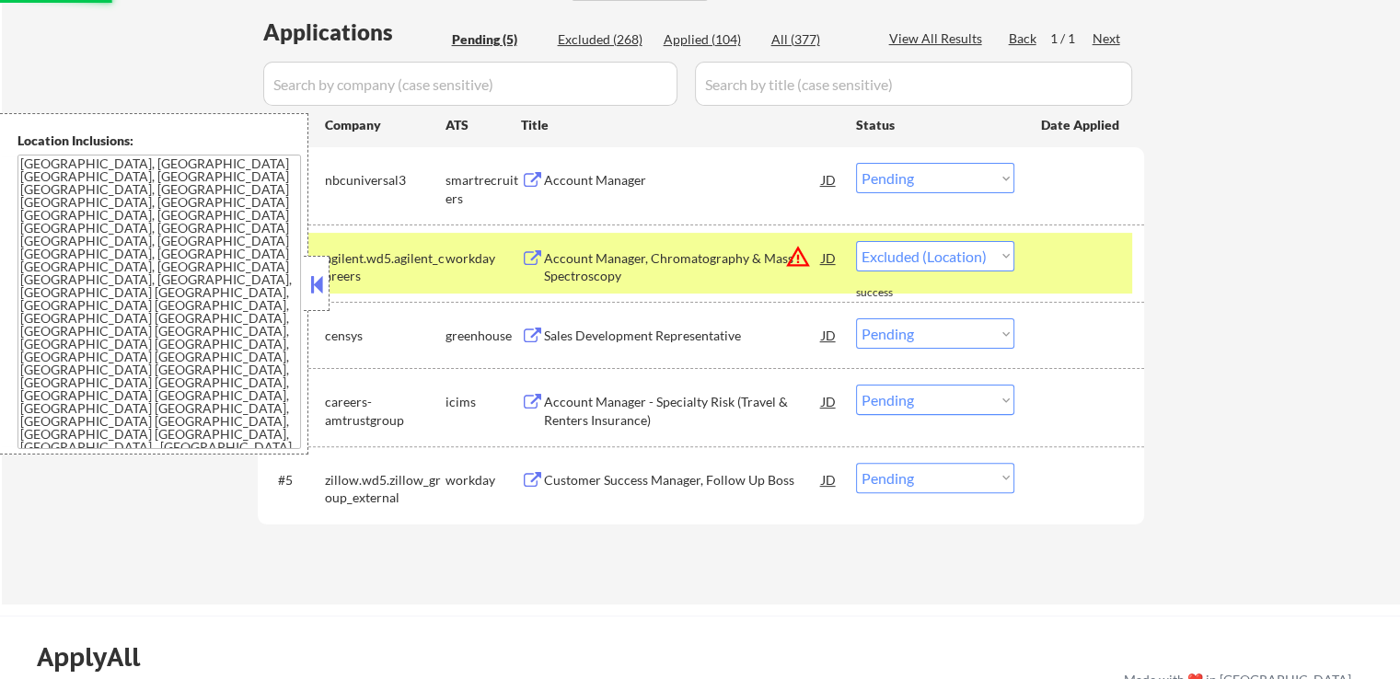
select select ""pending""
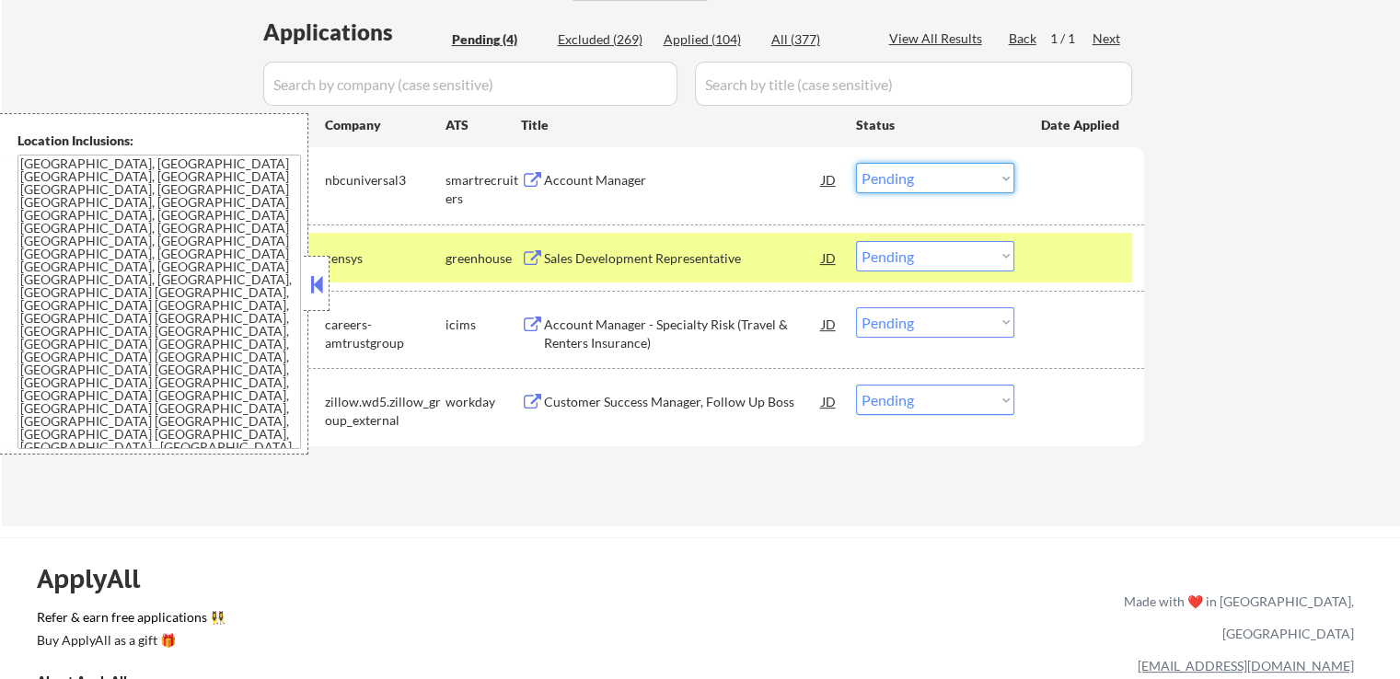
click at [938, 182] on select "Choose an option... Pending Applied Excluded (Questions) Excluded (Expired) Exc…" at bounding box center [935, 178] width 158 height 30
click at [856, 163] on select "Choose an option... Pending Applied Excluded (Questions) Excluded (Expired) Exc…" at bounding box center [935, 178] width 158 height 30
click at [698, 340] on div "Account Manager - Specialty Risk (Travel & Renters Insurance)" at bounding box center [683, 334] width 278 height 36
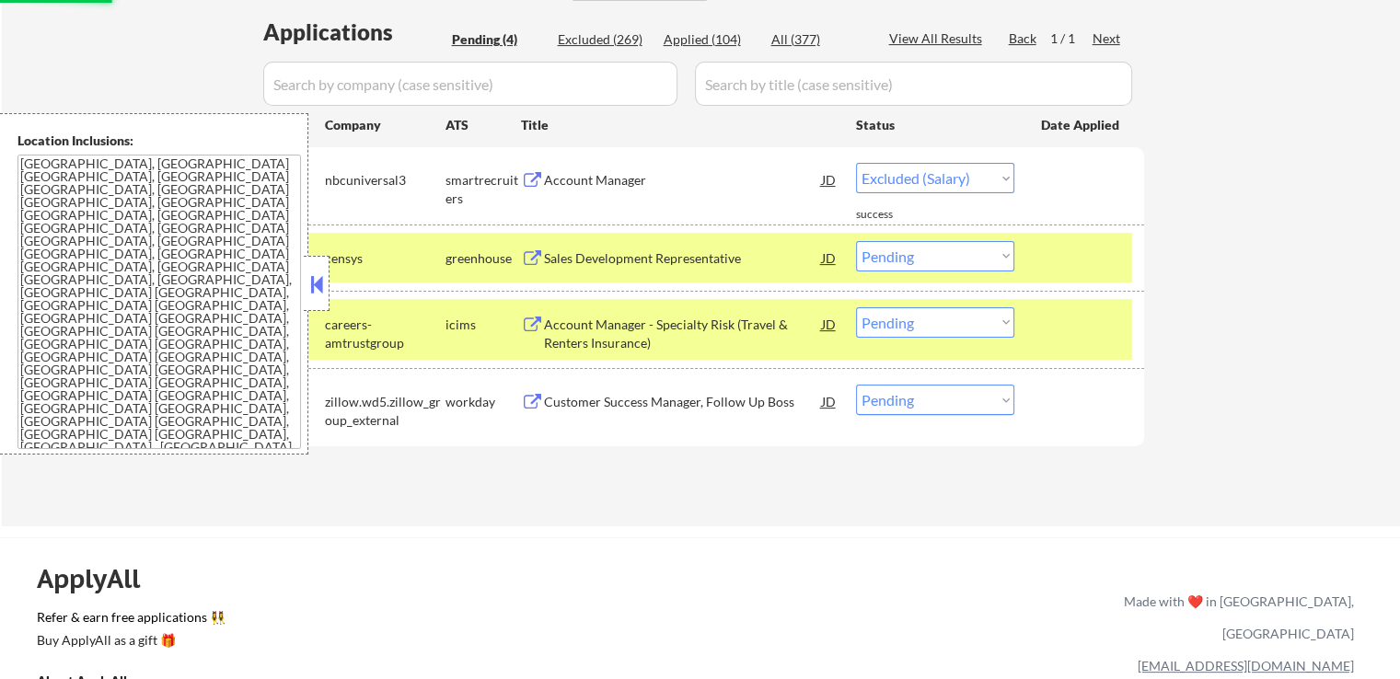
select select ""pending""
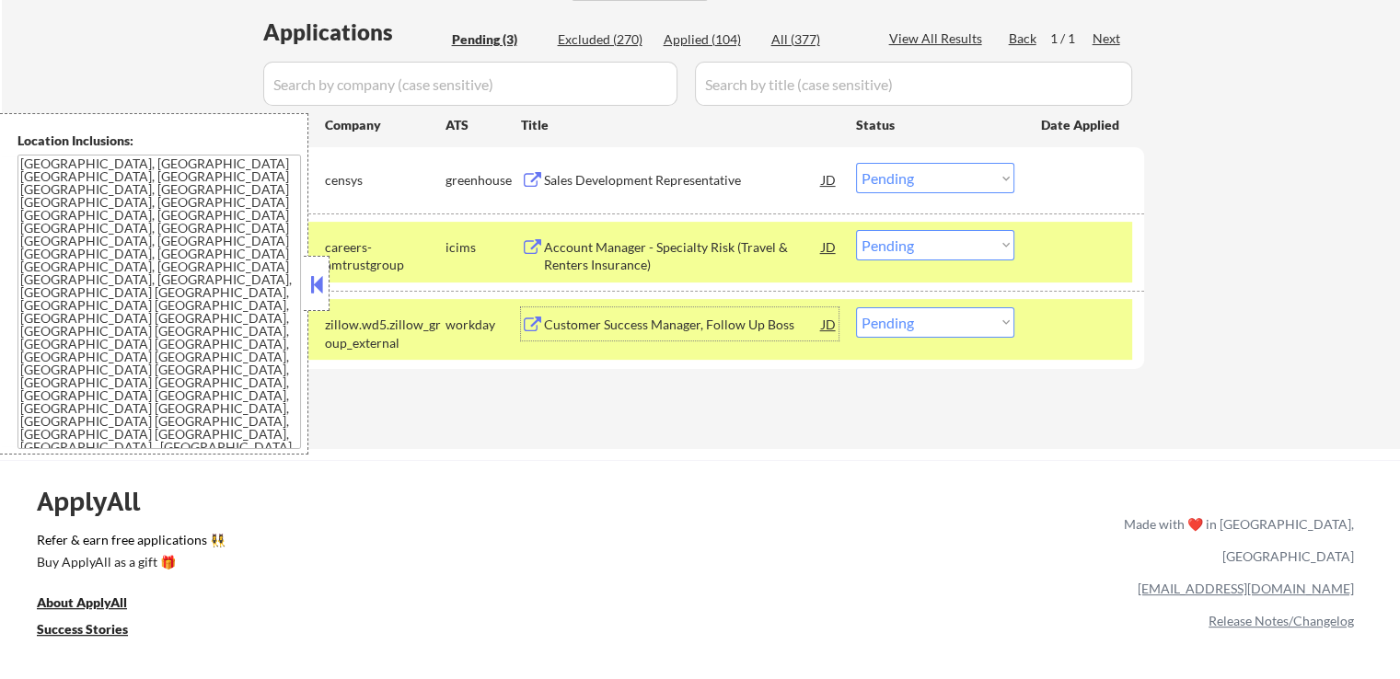
click at [929, 251] on select "Choose an option... Pending Applied Excluded (Questions) Excluded (Expired) Exc…" at bounding box center [935, 245] width 158 height 30
click at [856, 230] on select "Choose an option... Pending Applied Excluded (Questions) Excluded (Expired) Exc…" at bounding box center [935, 245] width 158 height 30
click at [662, 320] on div "Customer Success Manager, Follow Up Boss" at bounding box center [683, 325] width 278 height 18
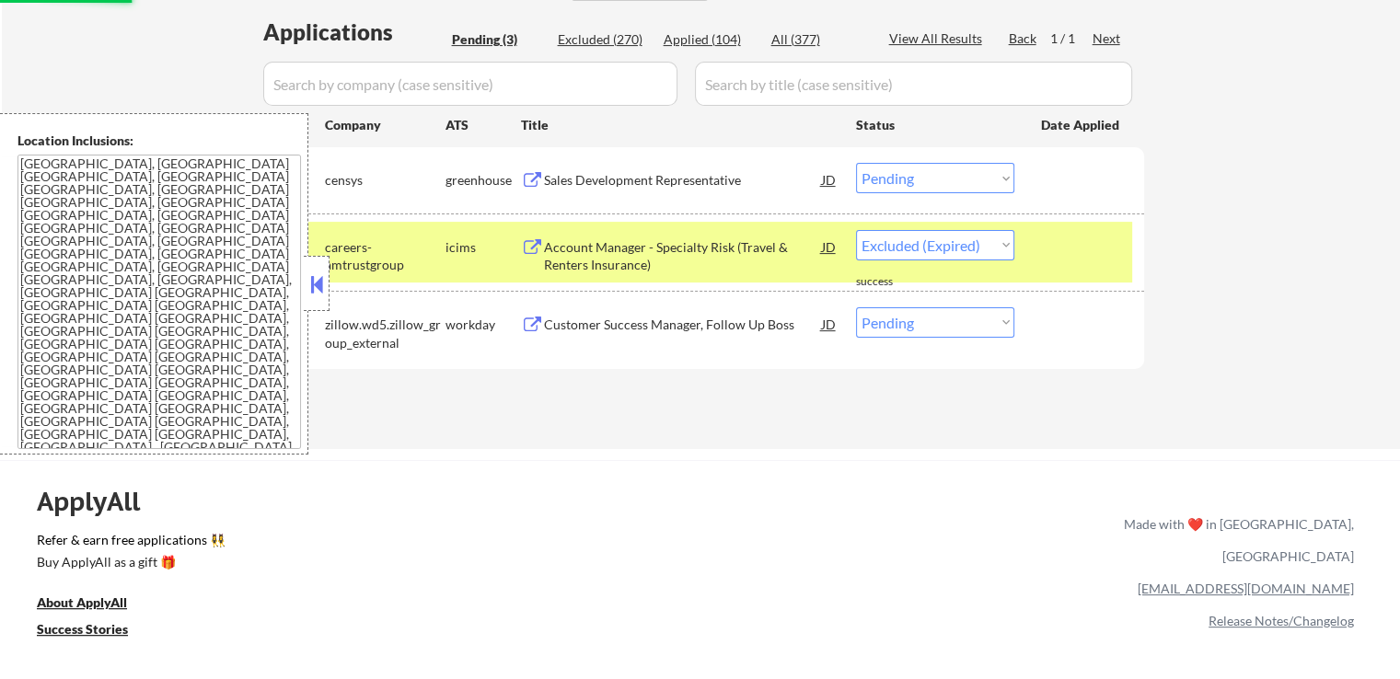
select select ""pending""
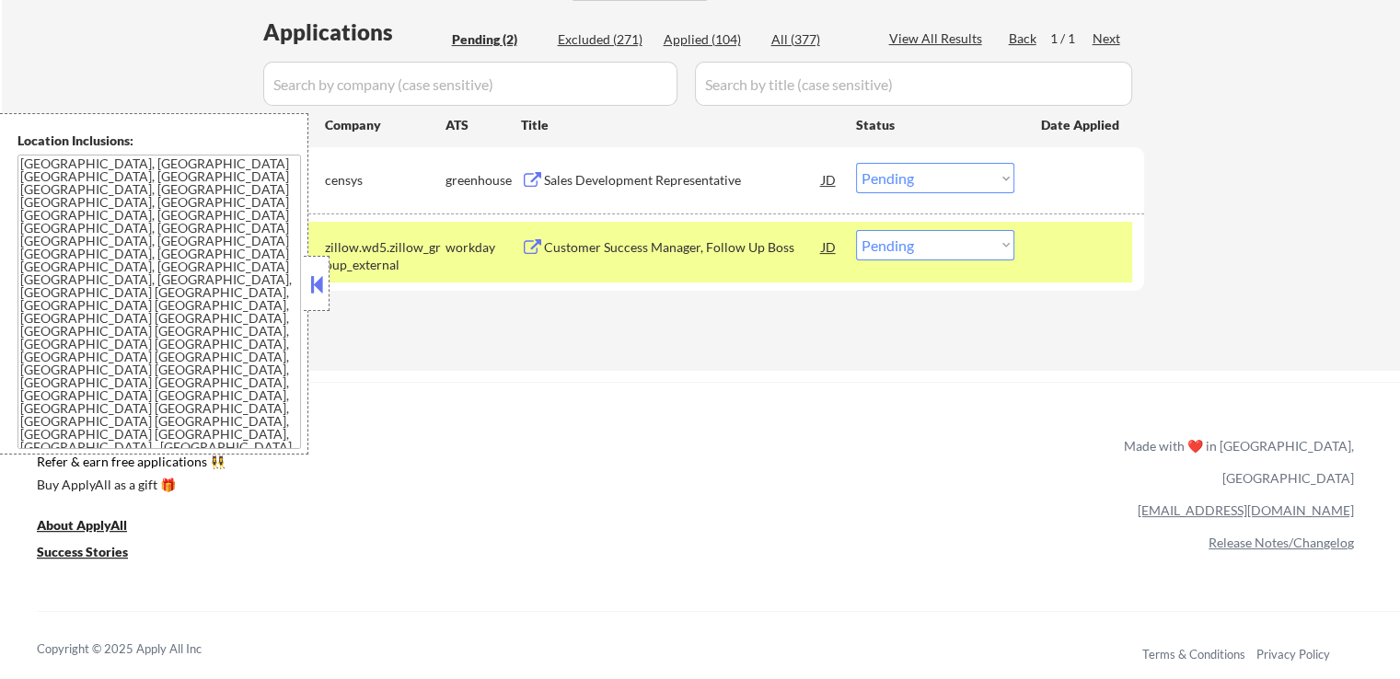
click at [940, 178] on select "Choose an option... Pending Applied Excluded (Questions) Excluded (Expired) Exc…" at bounding box center [935, 178] width 158 height 30
click at [856, 163] on select "Choose an option... Pending Applied Excluded (Questions) Excluded (Expired) Exc…" at bounding box center [935, 178] width 158 height 30
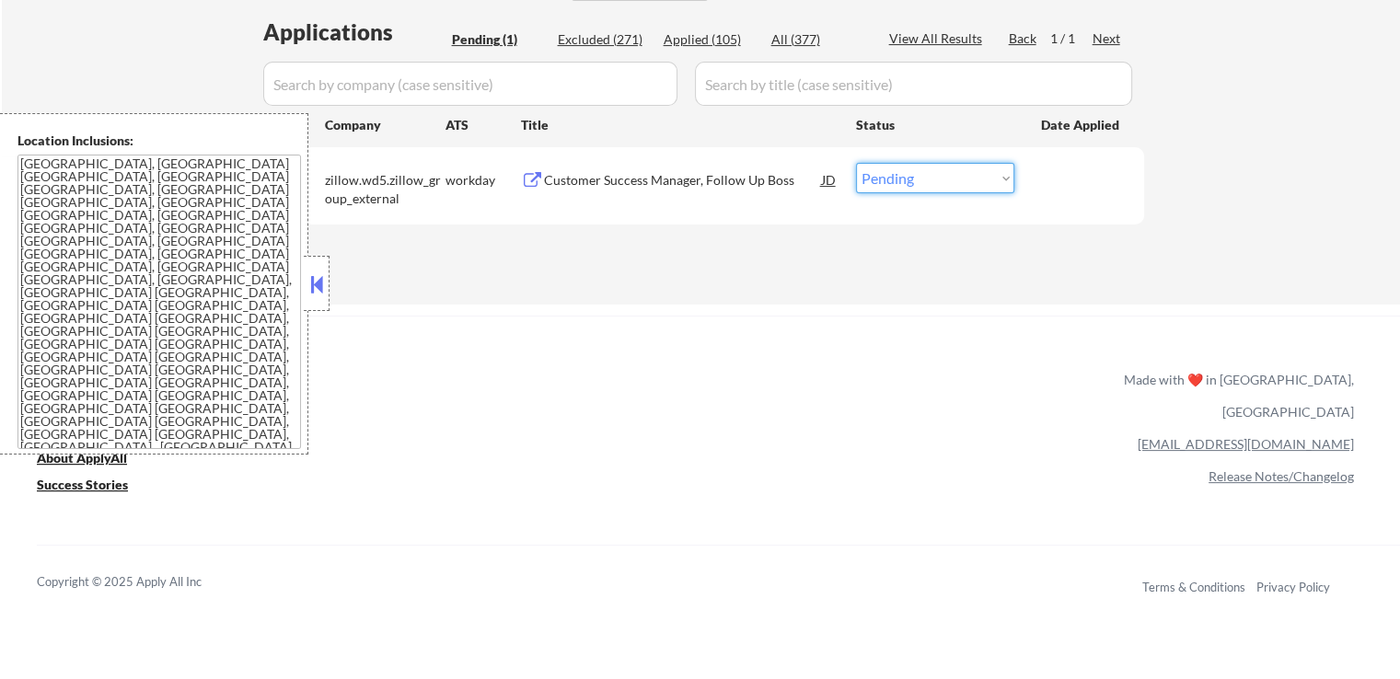
click at [926, 185] on select "Choose an option... Pending Applied Excluded (Questions) Excluded (Expired) Exc…" at bounding box center [935, 178] width 158 height 30
select select ""applied""
click at [856, 163] on select "Choose an option... Pending Applied Excluded (Questions) Excluded (Expired) Exc…" at bounding box center [935, 178] width 158 height 30
click at [841, 260] on div "Applications Pending (1) Excluded (271) Applied (105) All (377) View All Result…" at bounding box center [701, 143] width 886 height 253
